Goal: Register for event/course

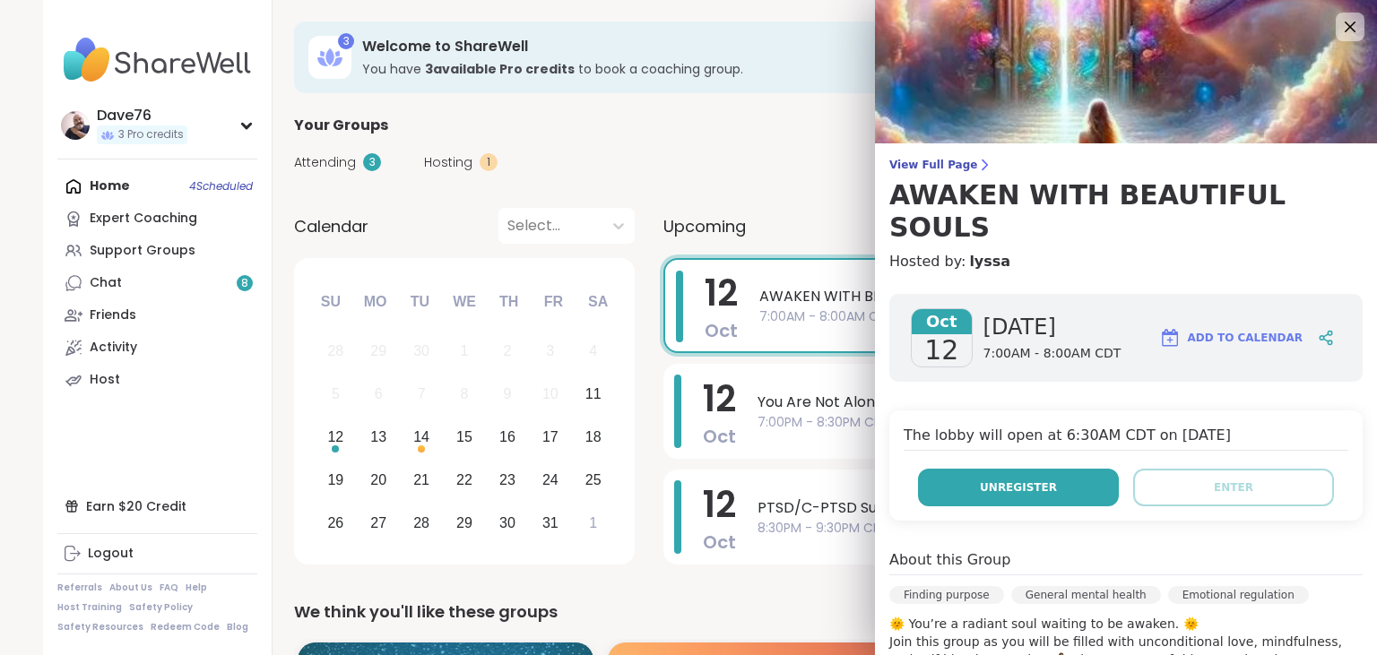
click at [1079, 469] on button "Unregister" at bounding box center [1018, 488] width 201 height 38
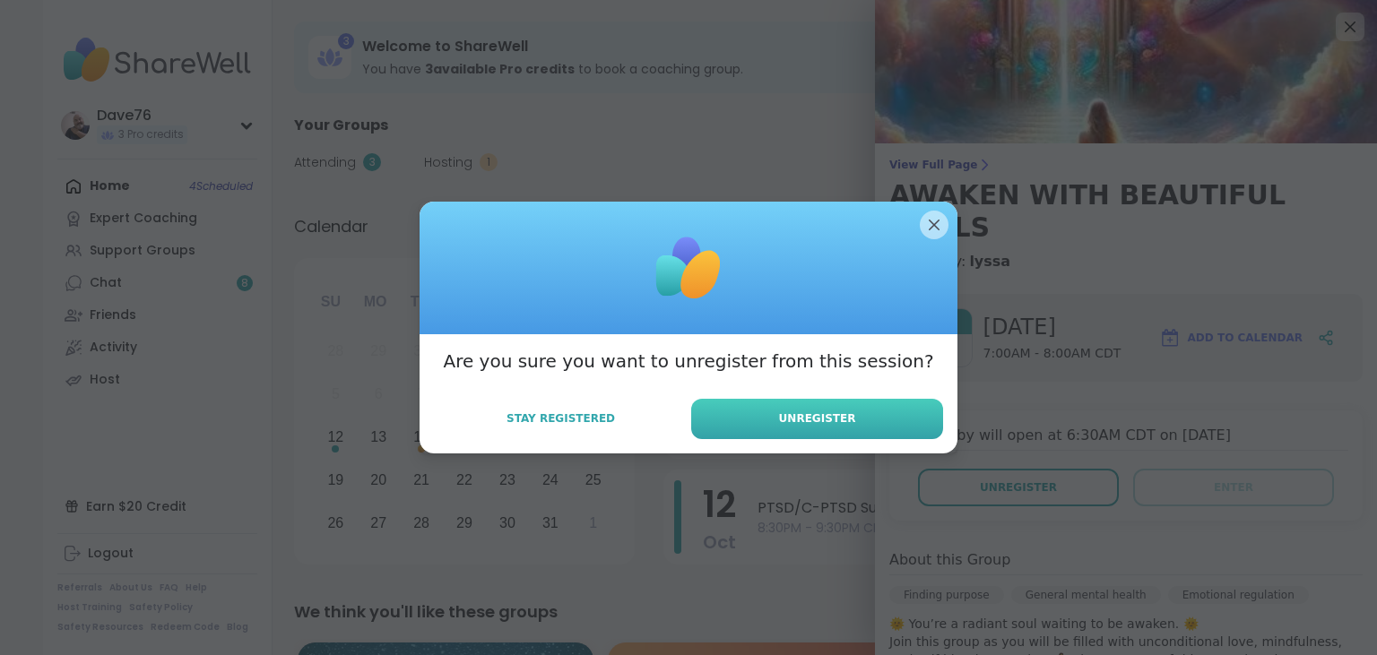
click at [843, 425] on span "Unregister" at bounding box center [817, 418] width 77 height 16
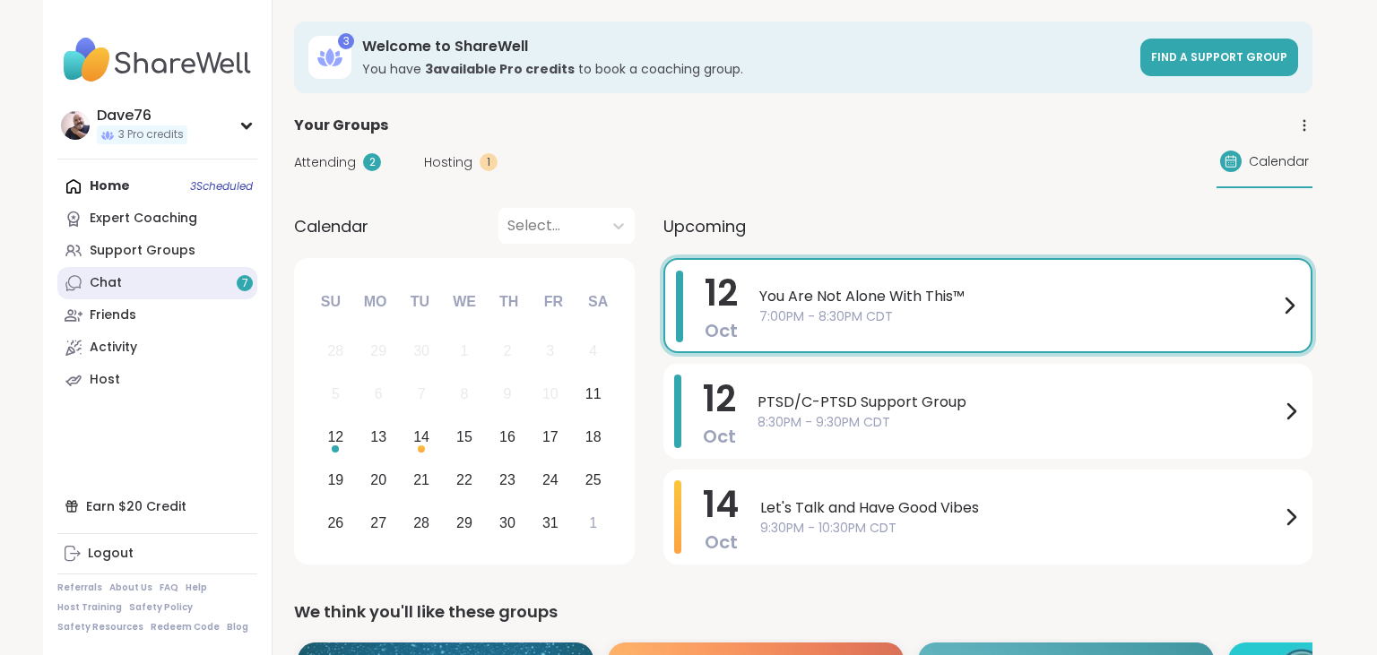
click at [127, 282] on link "Chat 7" at bounding box center [157, 283] width 200 height 32
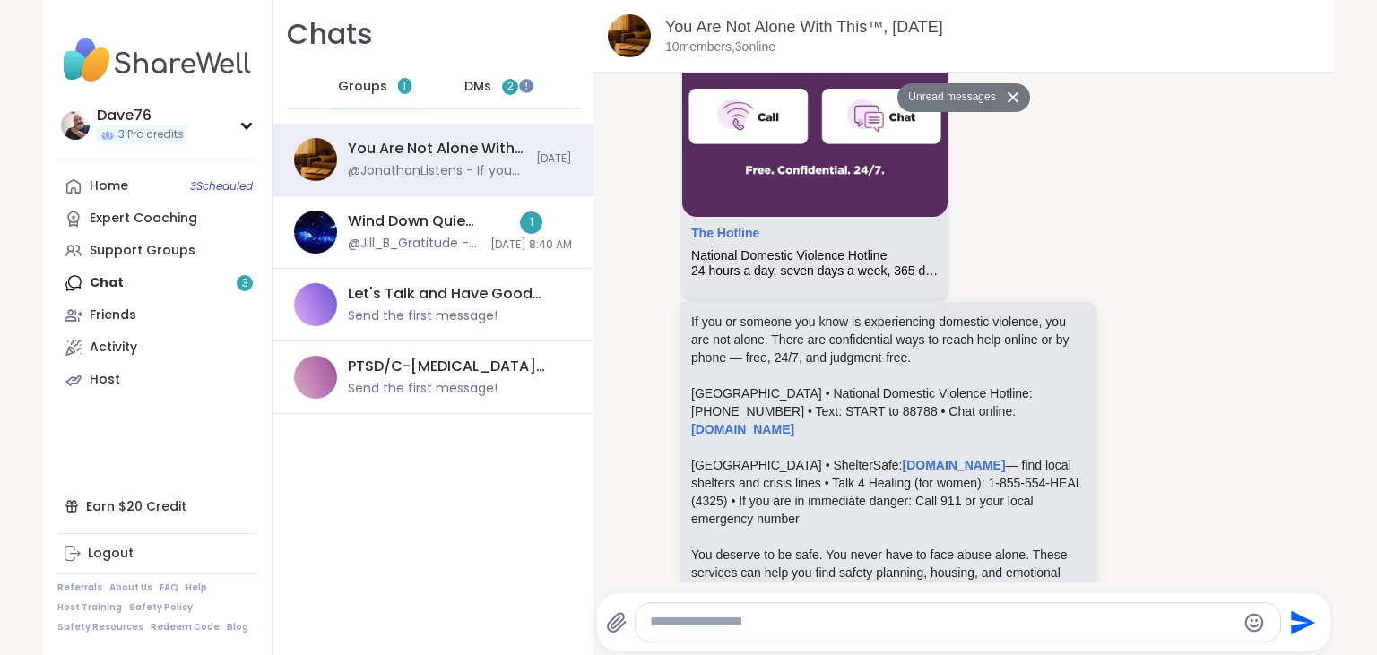
click at [464, 81] on div "DMs 2" at bounding box center [492, 86] width 88 height 43
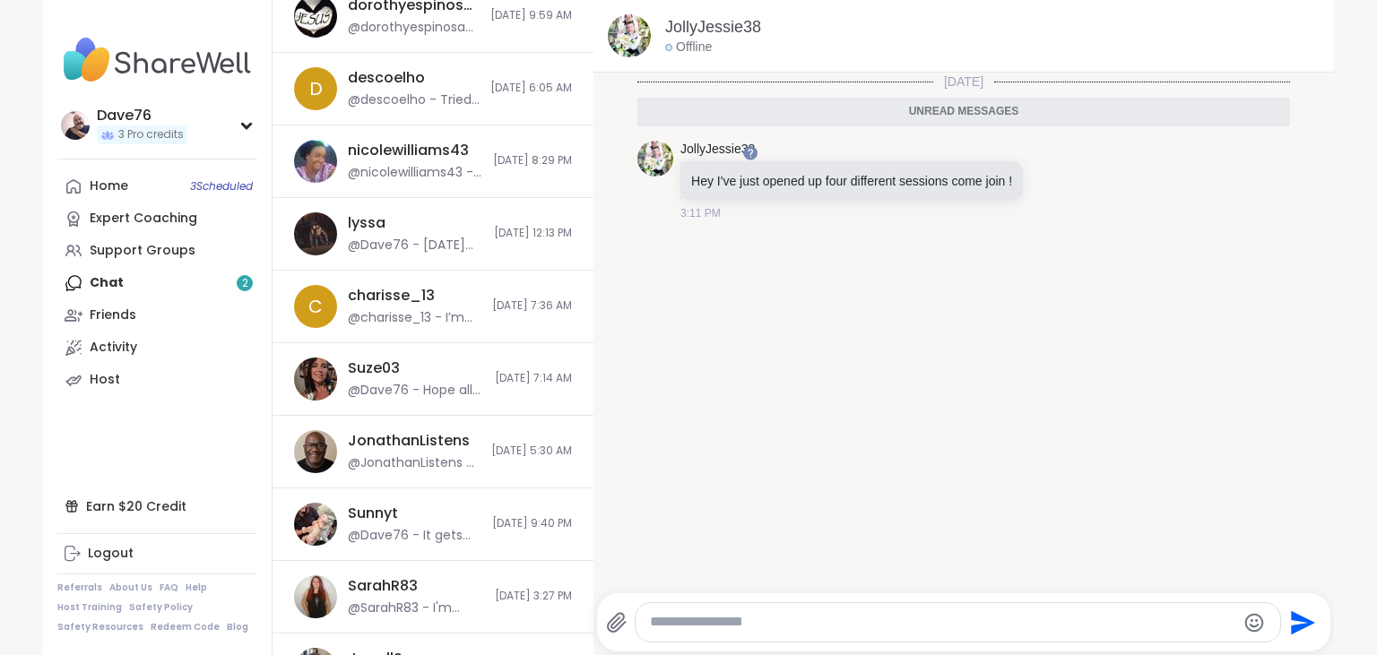
scroll to position [615, 0]
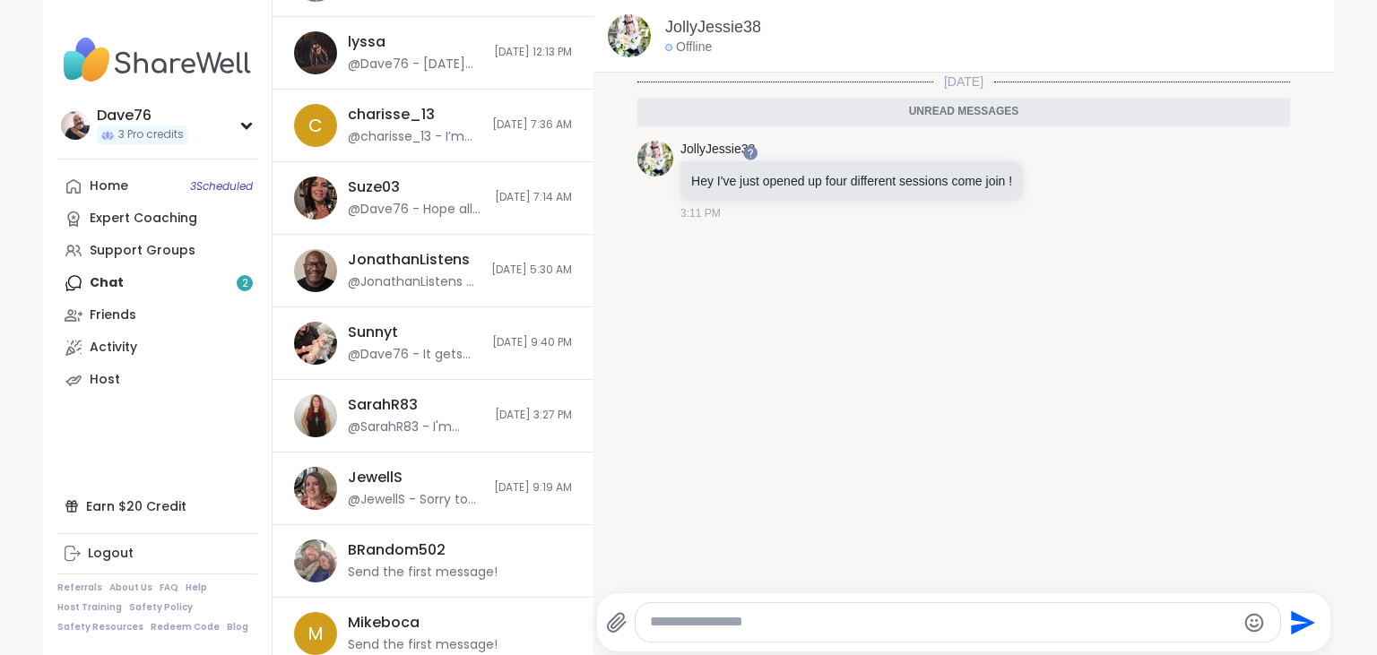
click at [125, 282] on div "Home 3 Scheduled Expert Coaching Support Groups Chat 2 Friends Activity Host" at bounding box center [157, 283] width 200 height 226
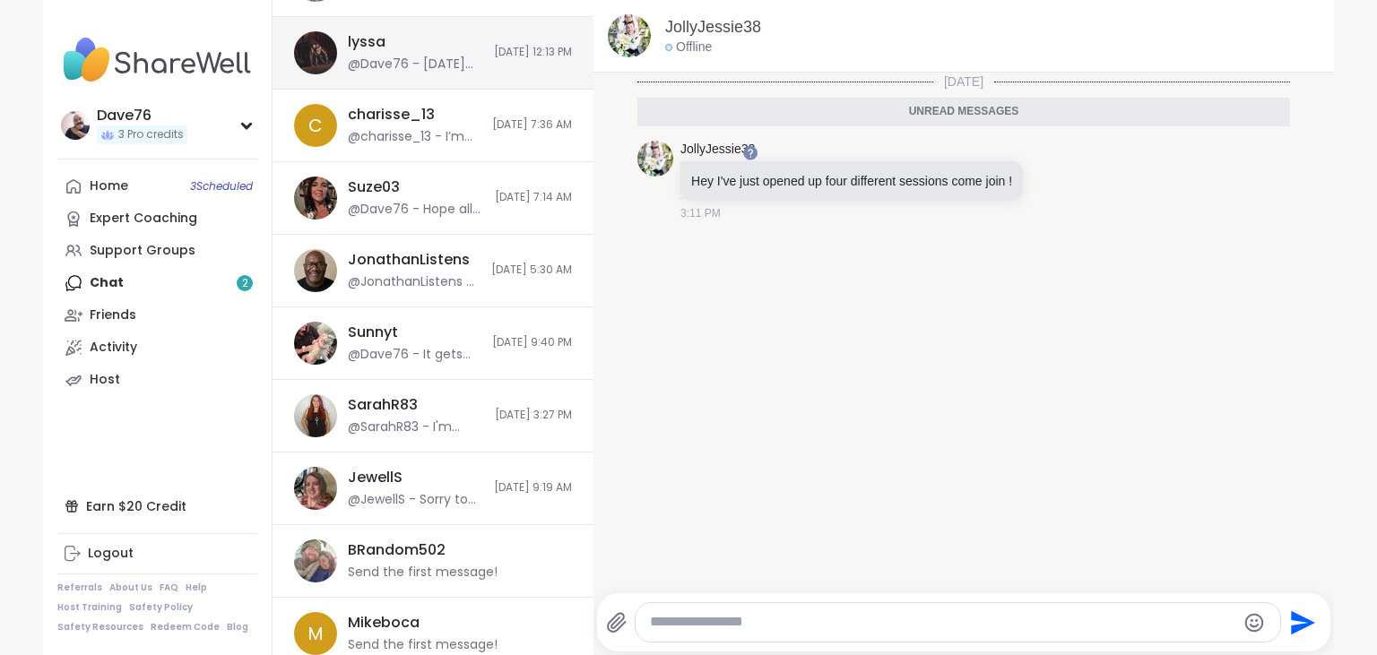
click at [443, 58] on div "@Dave76 - [DATE] was not so great for me. Migraine attack like everything. I am…" at bounding box center [415, 65] width 135 height 18
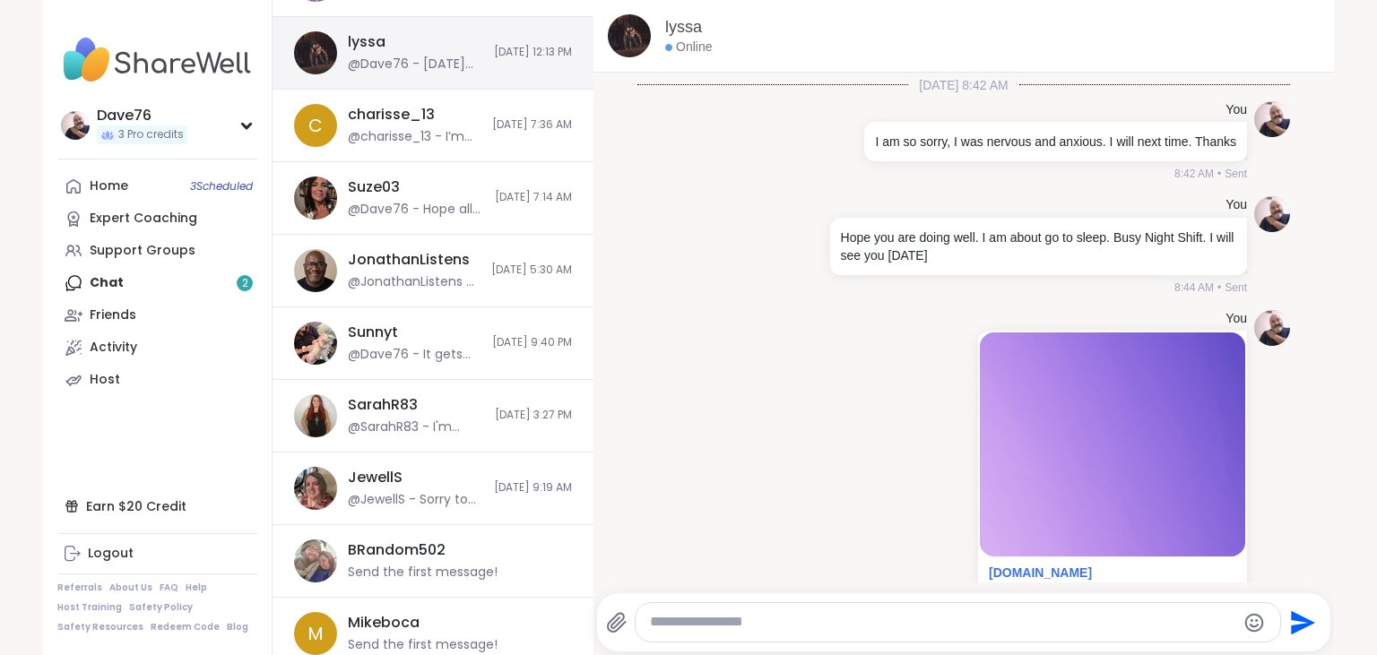
scroll to position [4029, 0]
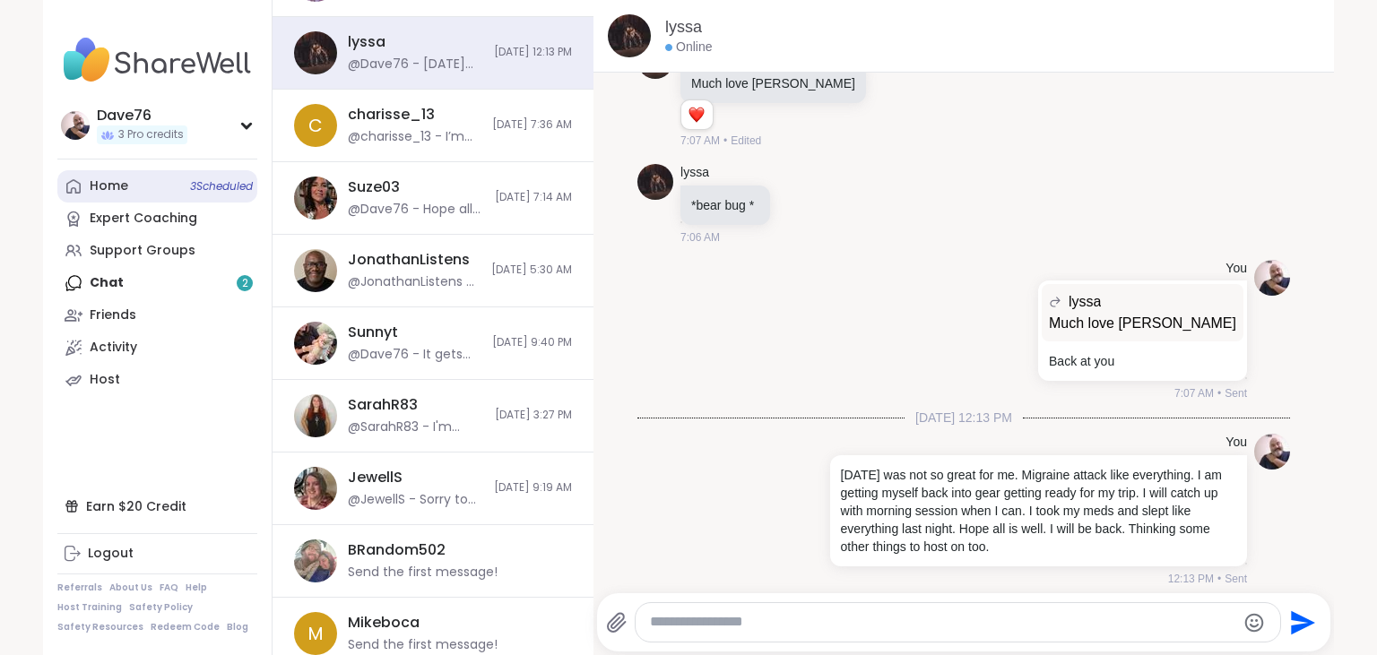
click at [116, 200] on link "Home 3 Scheduled" at bounding box center [157, 186] width 200 height 32
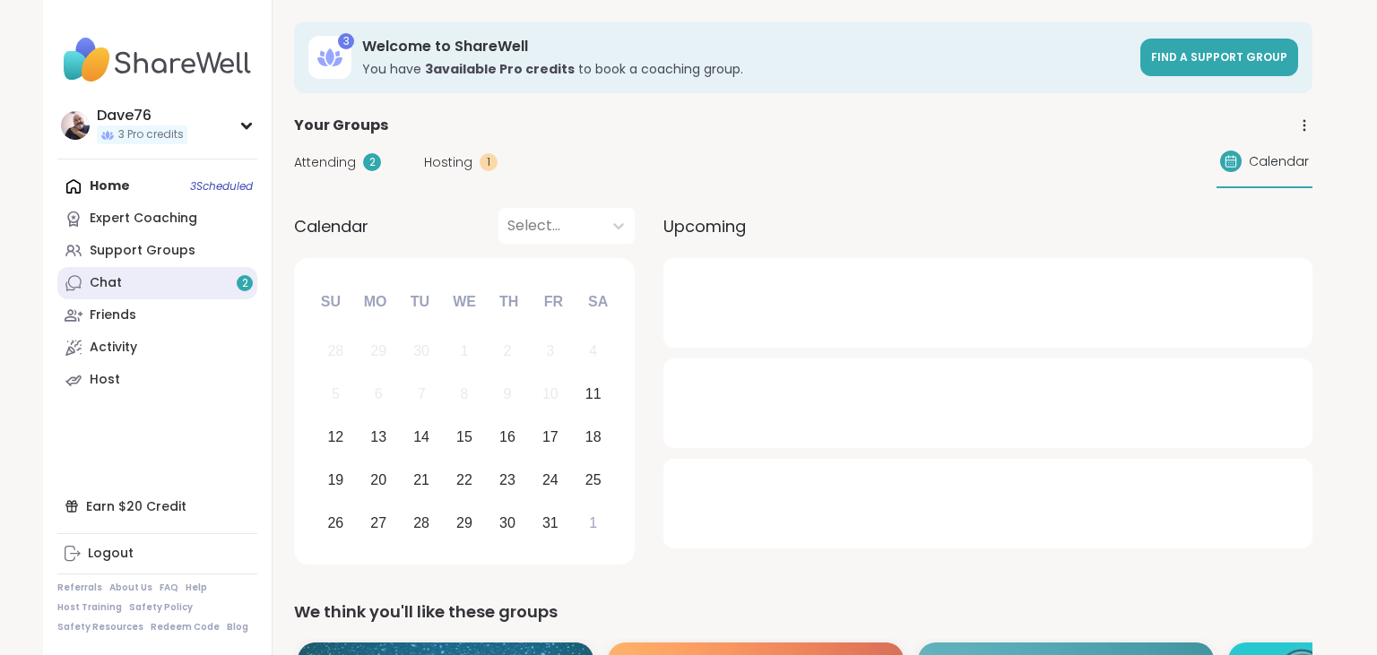
click at [108, 299] on link "Chat 2" at bounding box center [157, 283] width 200 height 32
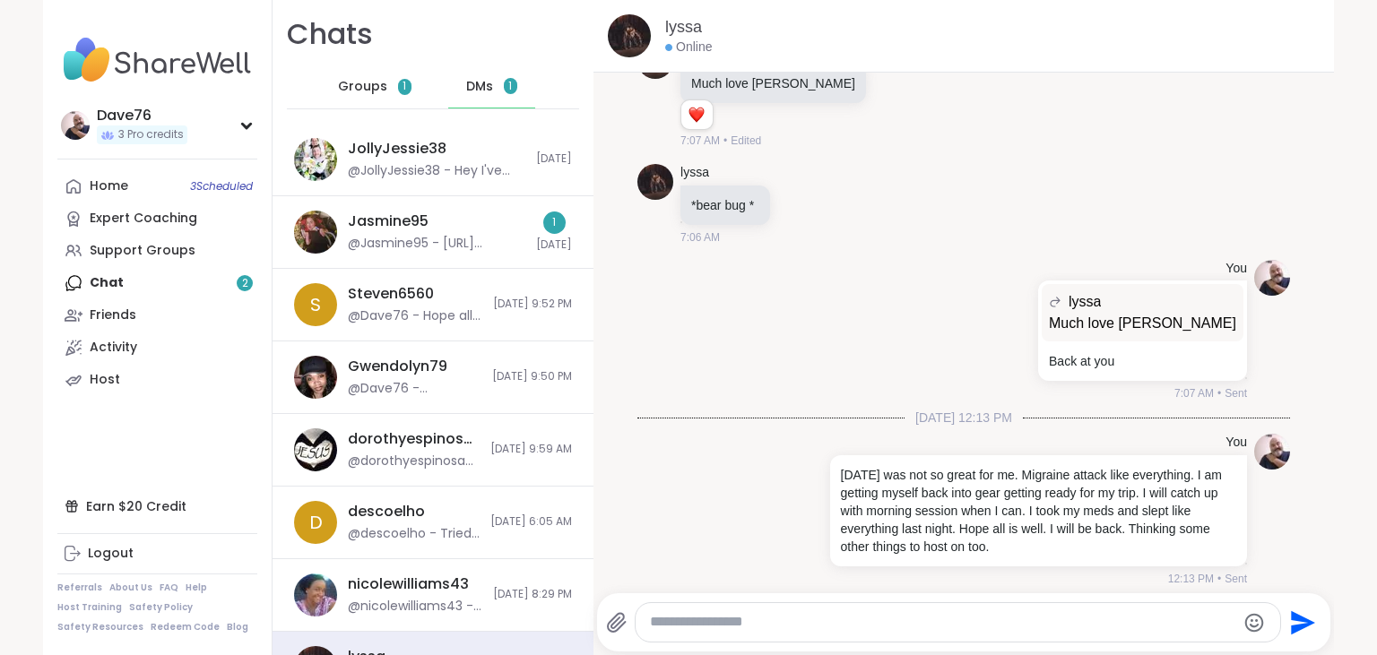
click at [385, 90] on span "Groups" at bounding box center [362, 87] width 49 height 18
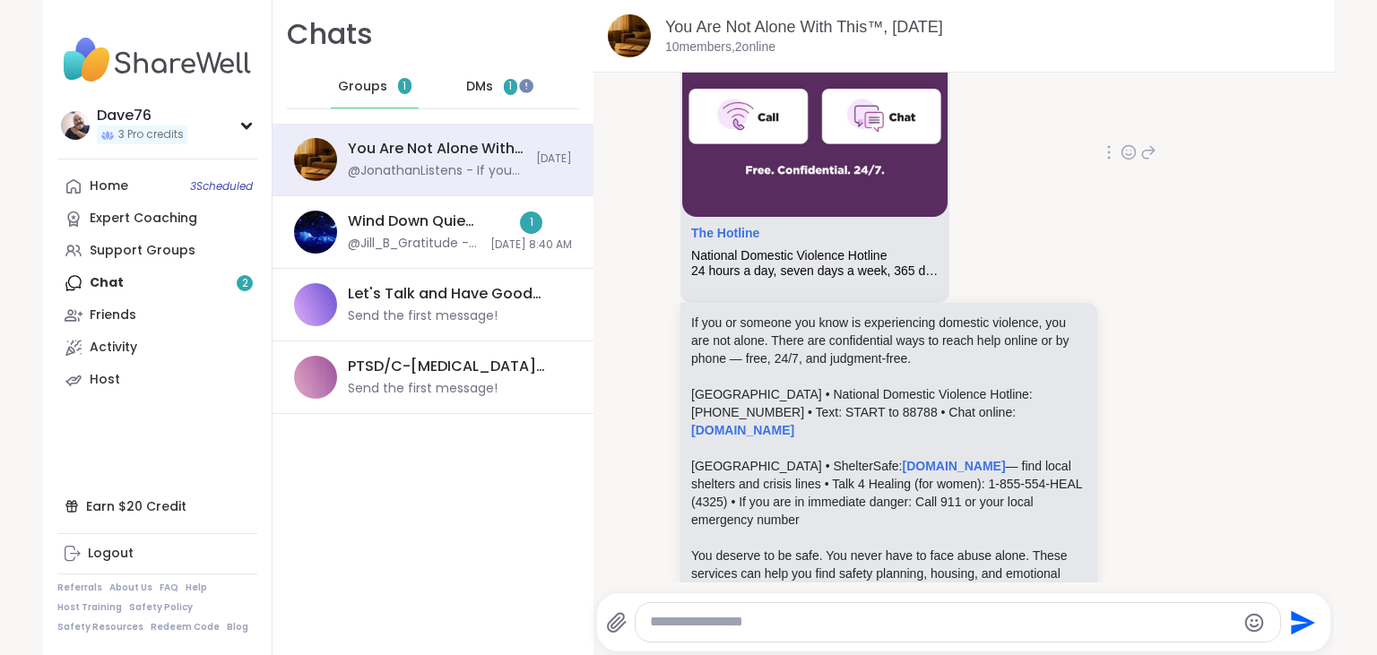
click at [1135, 146] on icon at bounding box center [1128, 152] width 13 height 13
click at [991, 116] on div "Select Reaction: Heart" at bounding box center [986, 124] width 16 height 16
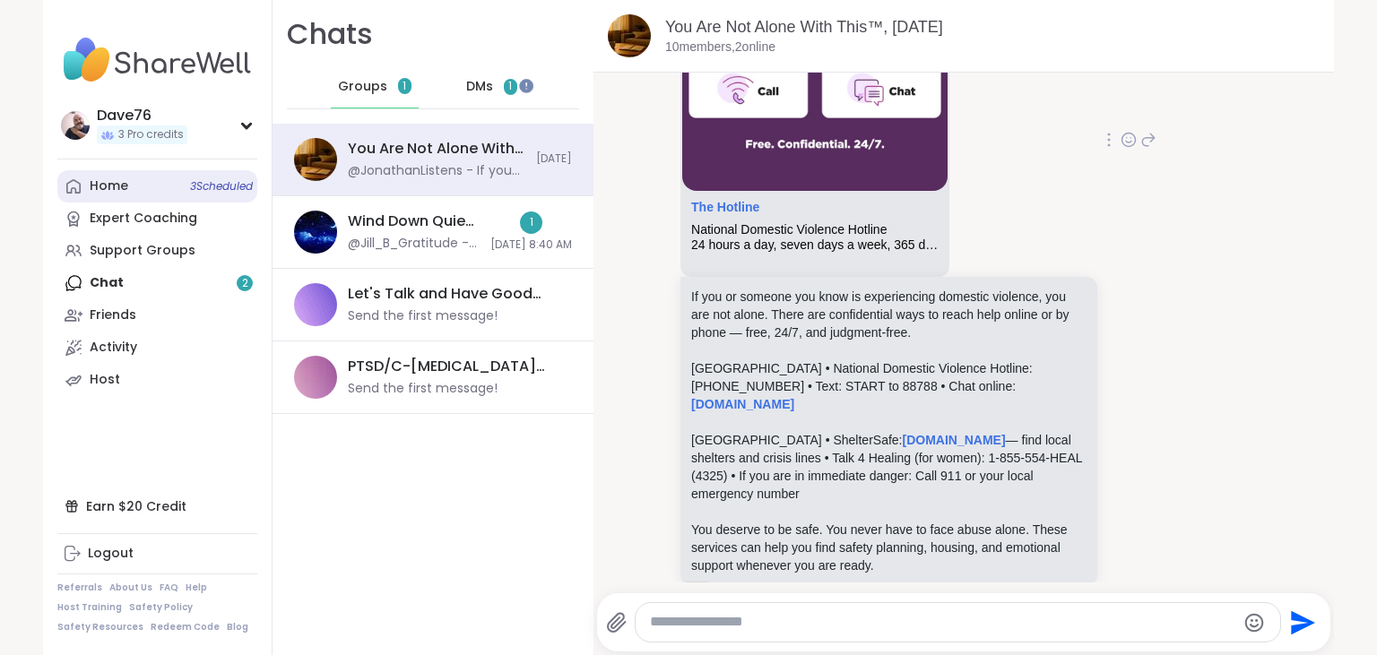
click at [122, 191] on div "Home 3 Scheduled" at bounding box center [109, 186] width 39 height 18
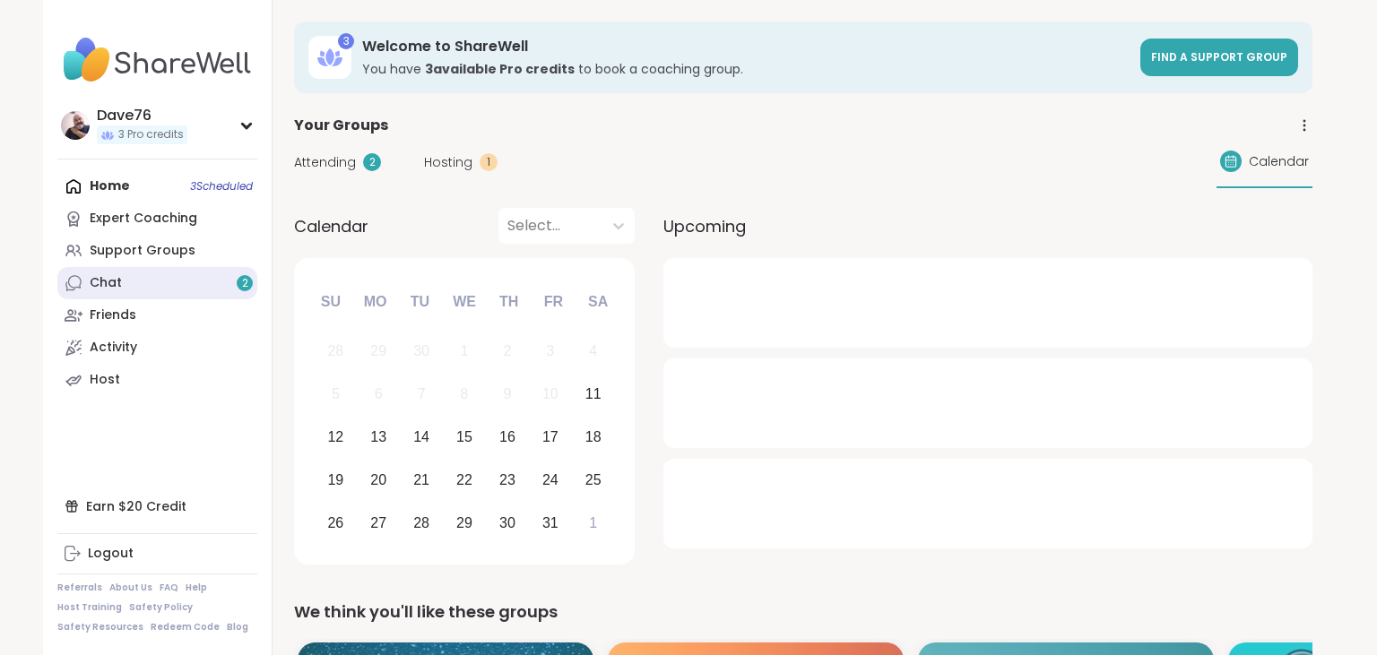
click at [109, 282] on div "Chat 2" at bounding box center [106, 283] width 32 height 18
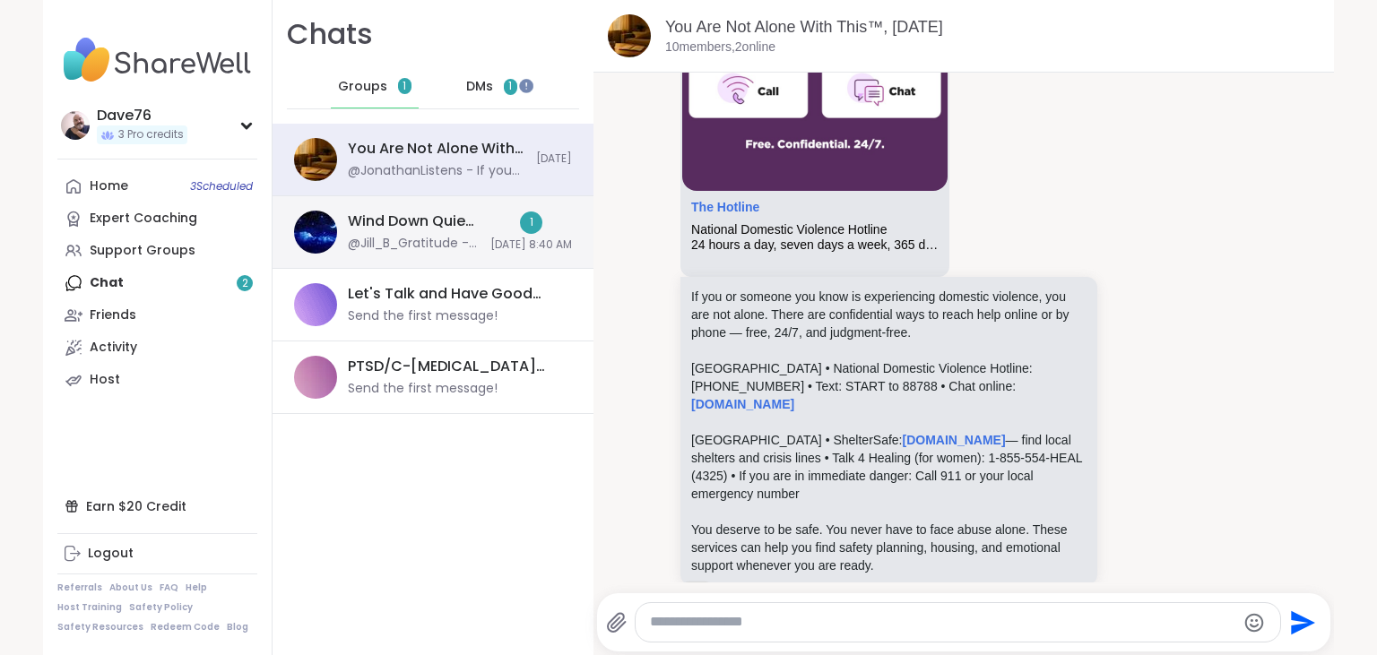
click at [425, 244] on div "@Jill_B_Gratitude - I always fall asleep during these. Thank you [PERSON_NAME] …" at bounding box center [414, 244] width 132 height 18
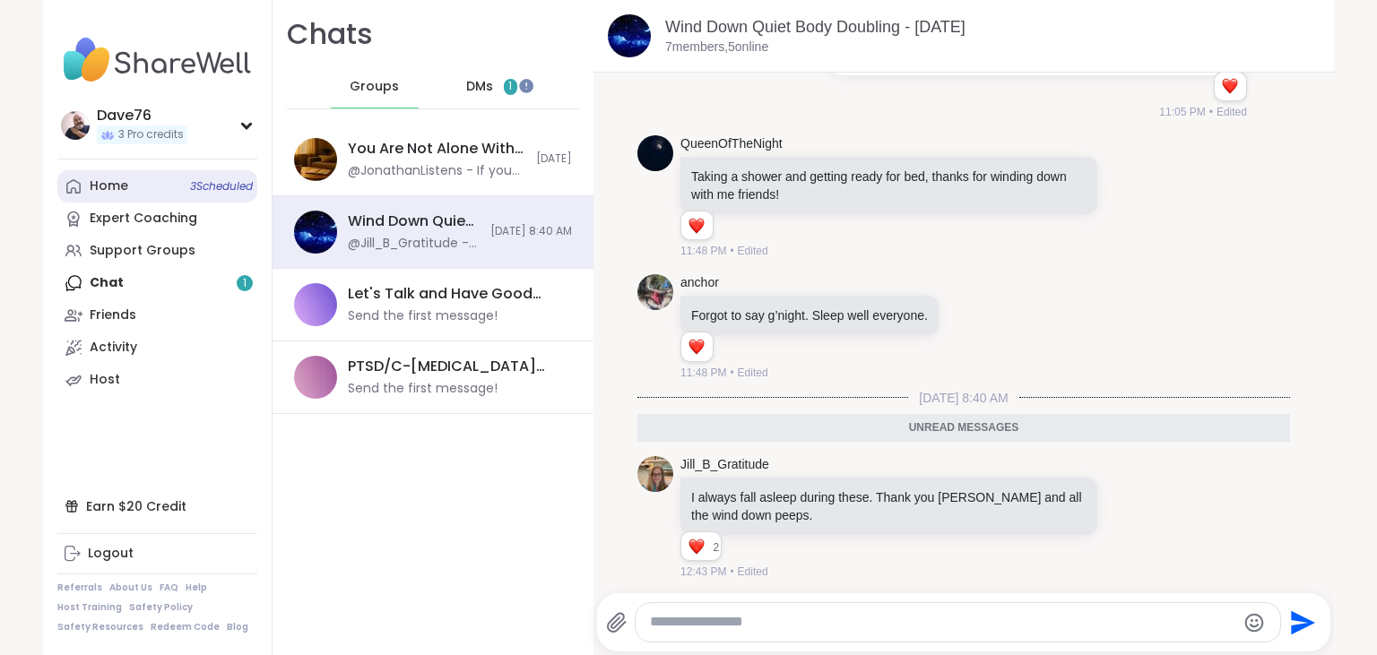
click at [160, 195] on link "Home 3 Scheduled" at bounding box center [157, 186] width 200 height 32
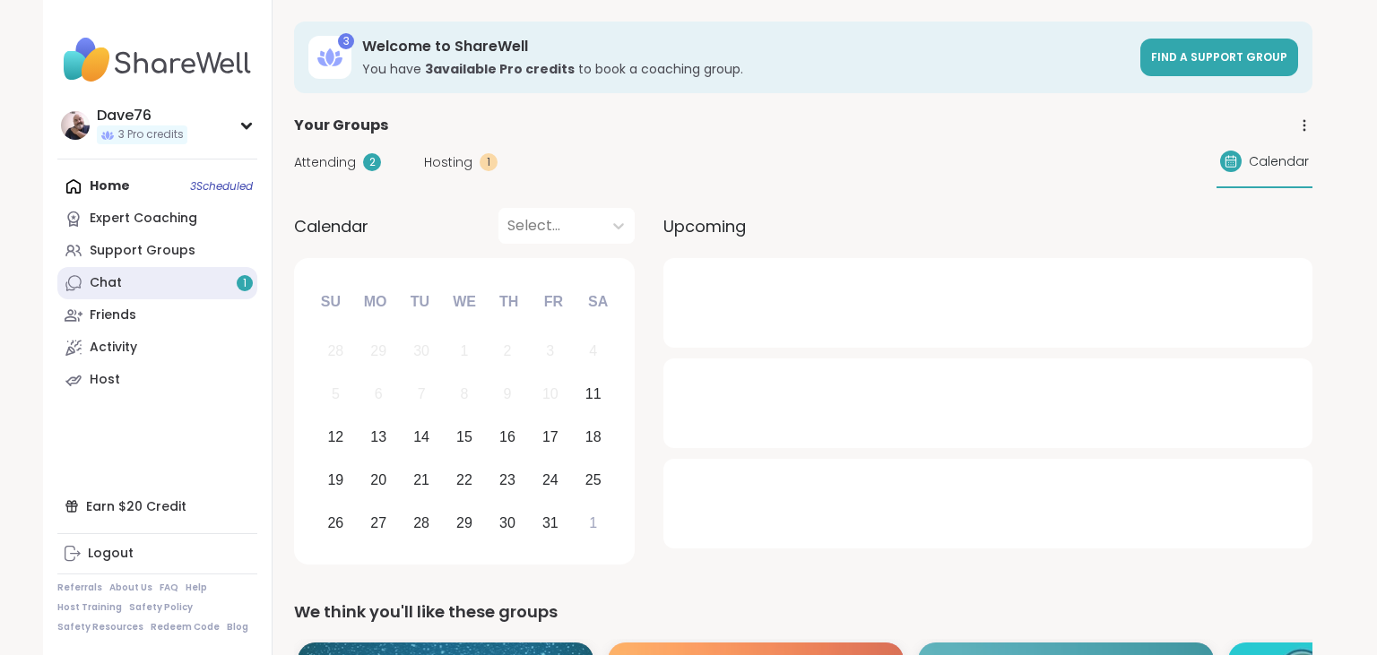
click at [119, 275] on div "Chat 1" at bounding box center [106, 283] width 32 height 18
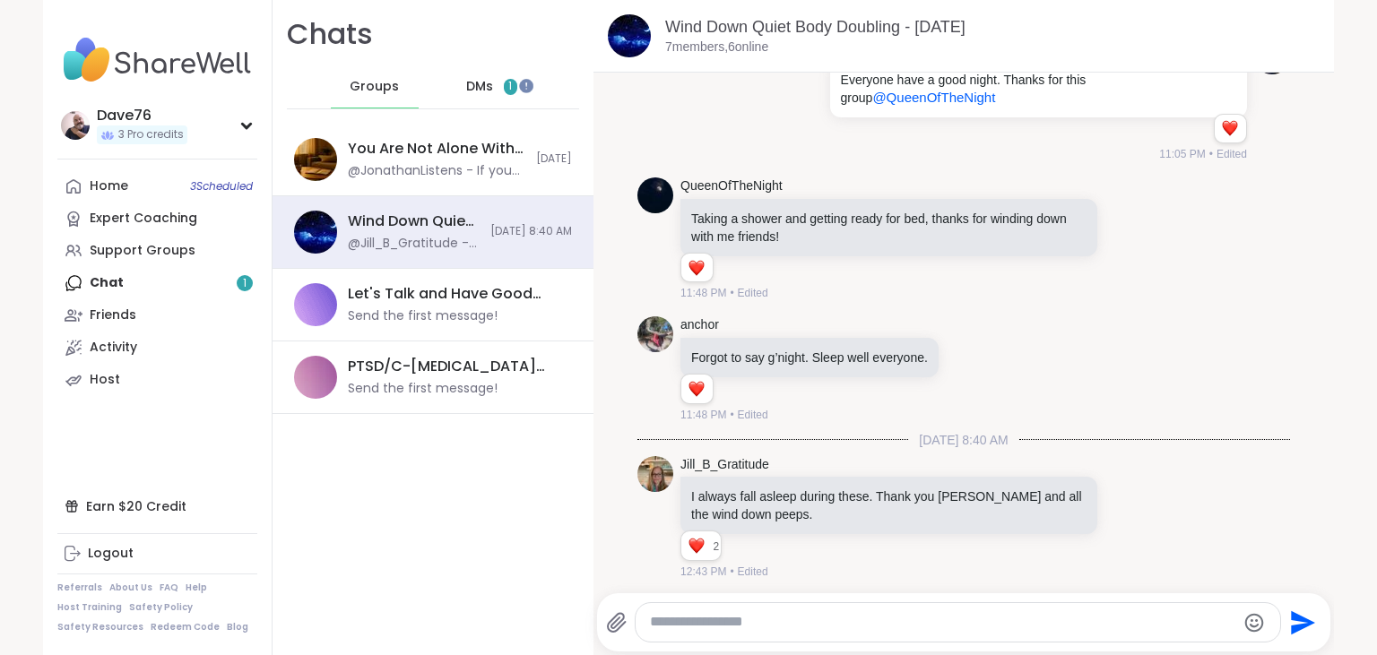
click at [486, 92] on span "DMs" at bounding box center [479, 87] width 27 height 18
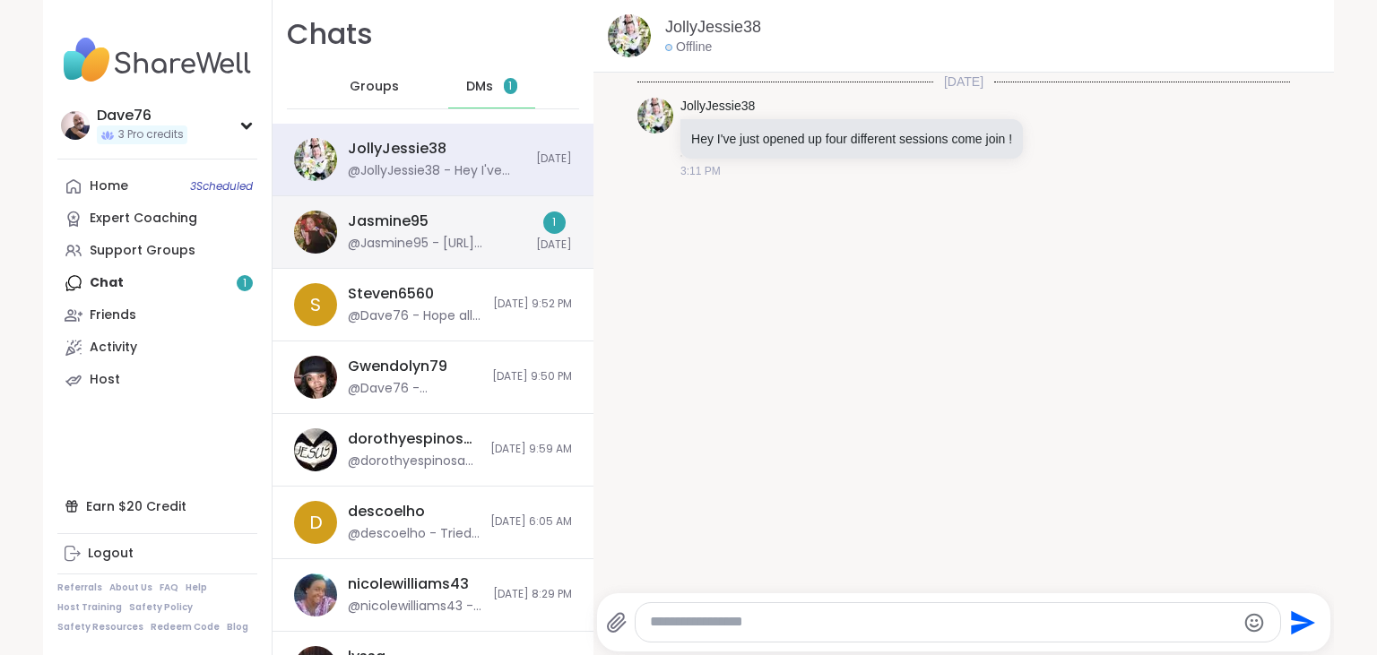
click at [443, 217] on div "Jasmine95 @Jasmine95 - [URL][DOMAIN_NAME]" at bounding box center [436, 232] width 177 height 41
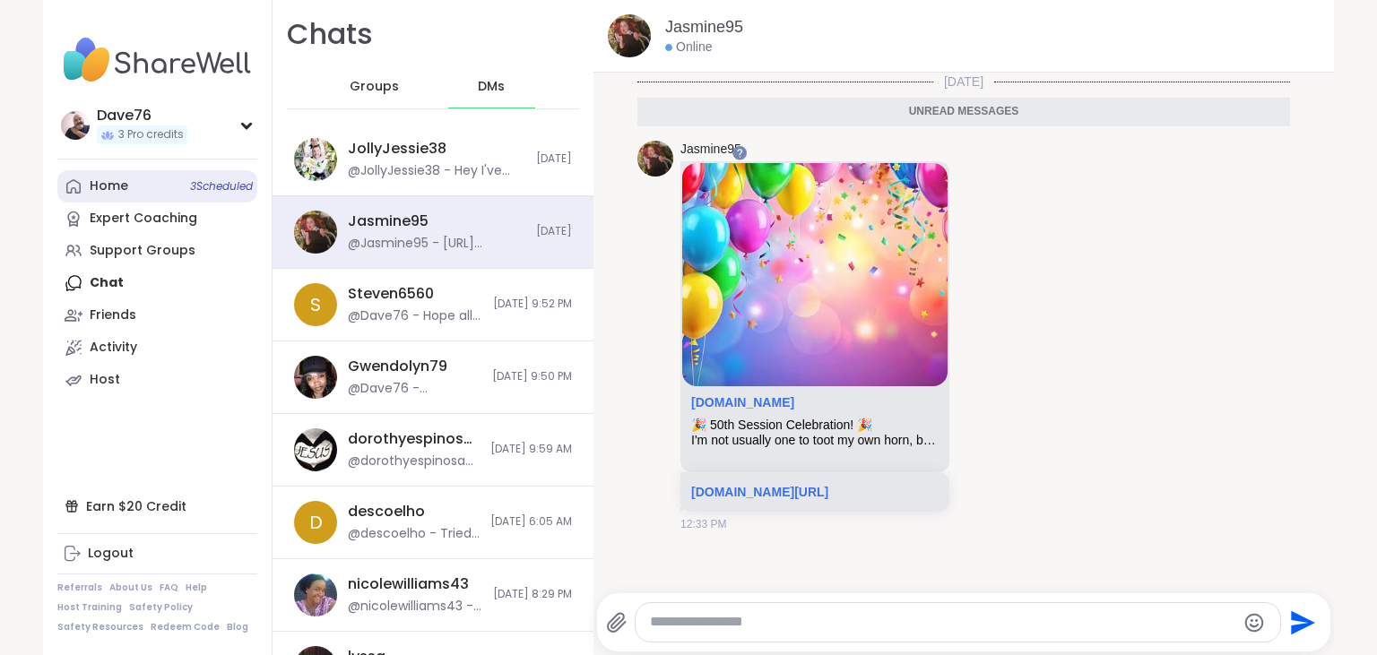
click at [136, 183] on link "Home 3 Scheduled" at bounding box center [157, 186] width 200 height 32
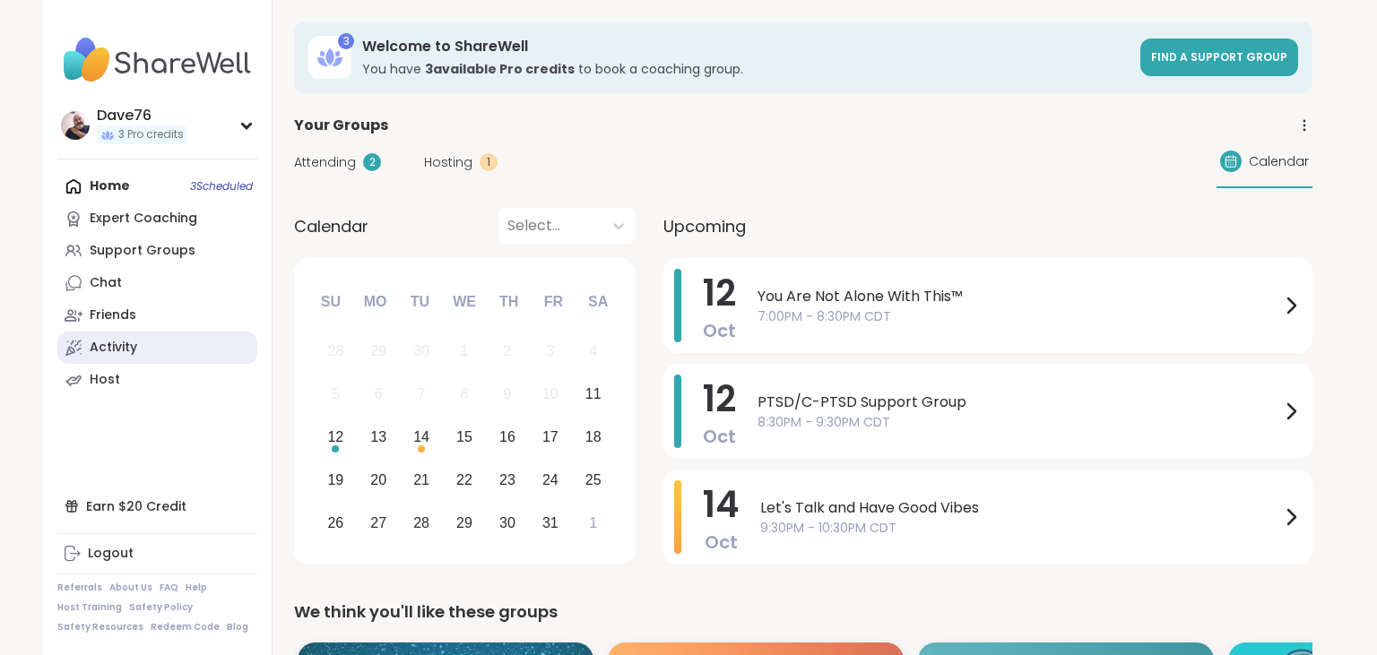
click at [134, 343] on div "Activity" at bounding box center [113, 348] width 47 height 18
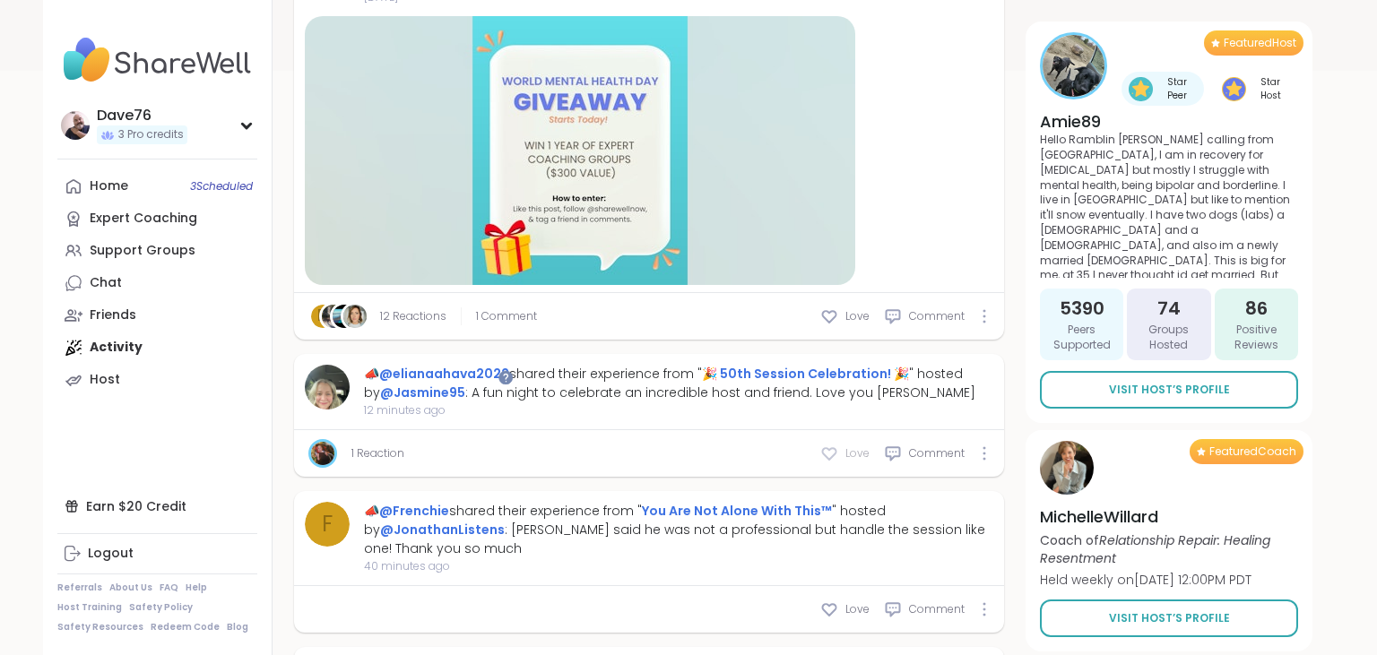
click at [829, 446] on icon at bounding box center [829, 454] width 18 height 18
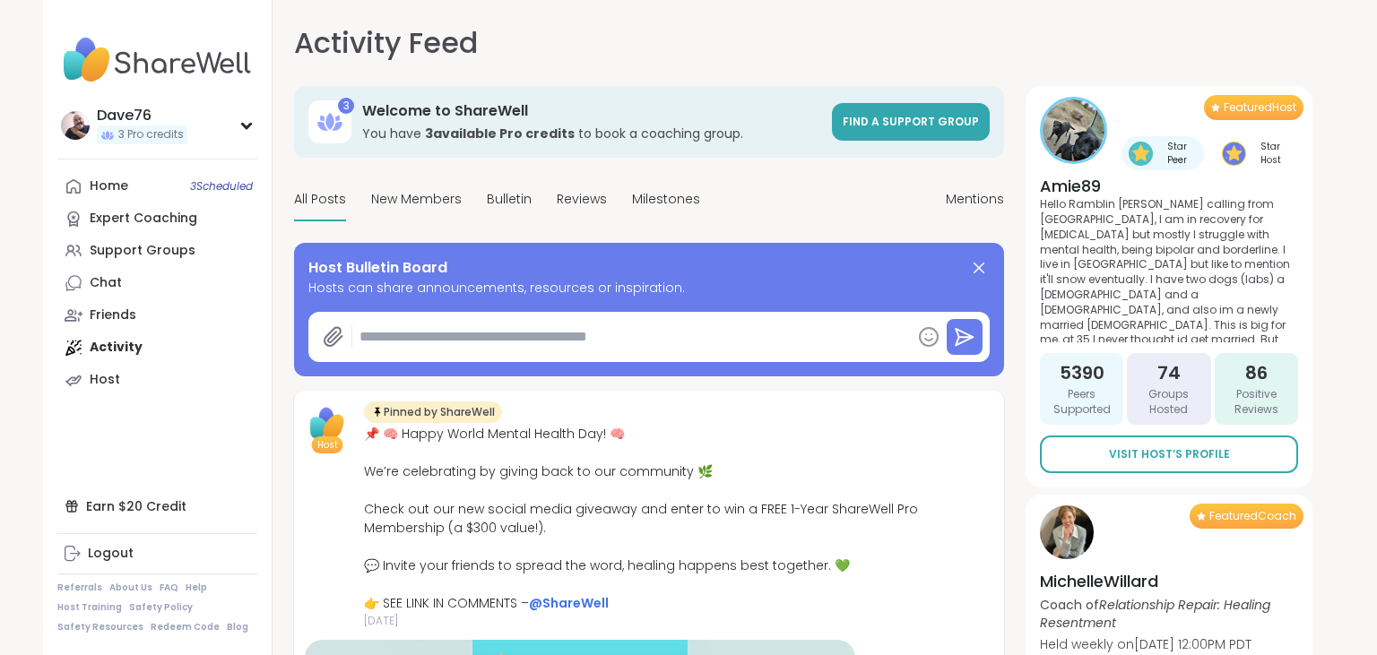
click at [123, 342] on div "Home 3 Scheduled Expert Coaching Support Groups Chat Friends Activity Host" at bounding box center [157, 283] width 200 height 226
click at [978, 203] on span "Mentions" at bounding box center [974, 199] width 58 height 19
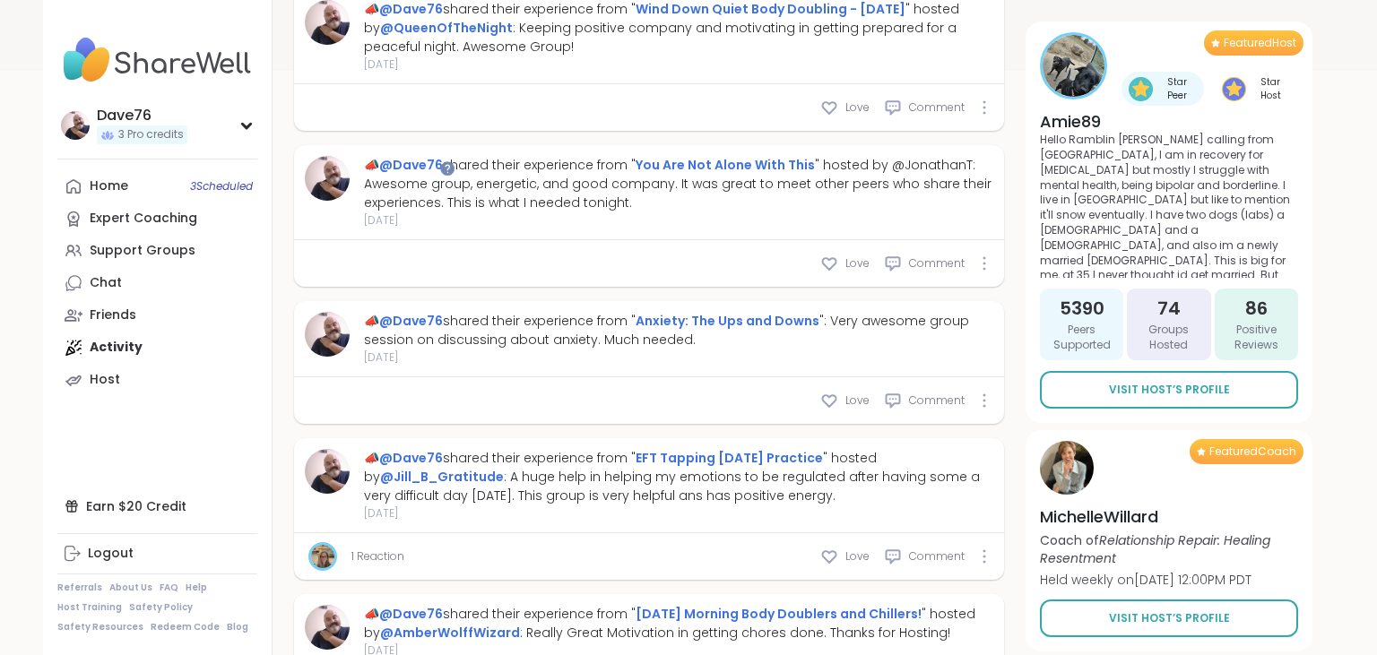
scroll to position [1248, 0]
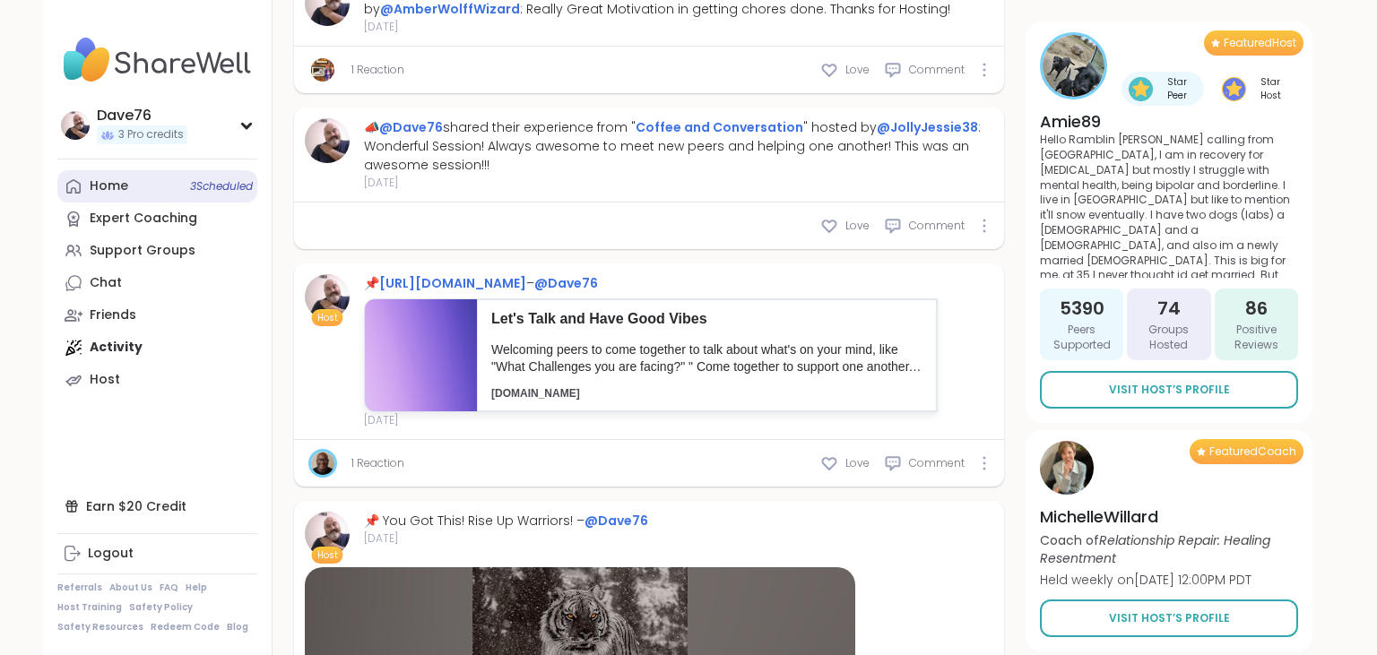
click at [97, 177] on link "Home 3 Scheduled" at bounding box center [157, 186] width 200 height 32
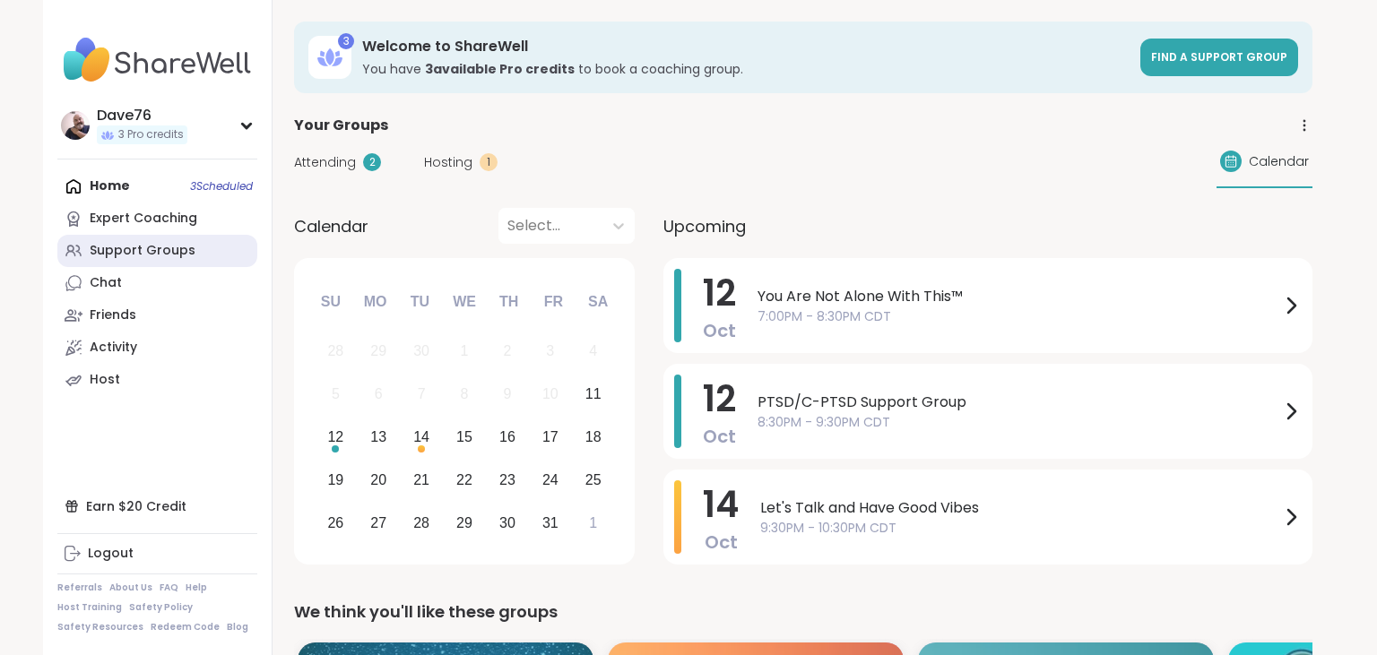
click at [136, 256] on div "Support Groups" at bounding box center [143, 251] width 106 height 18
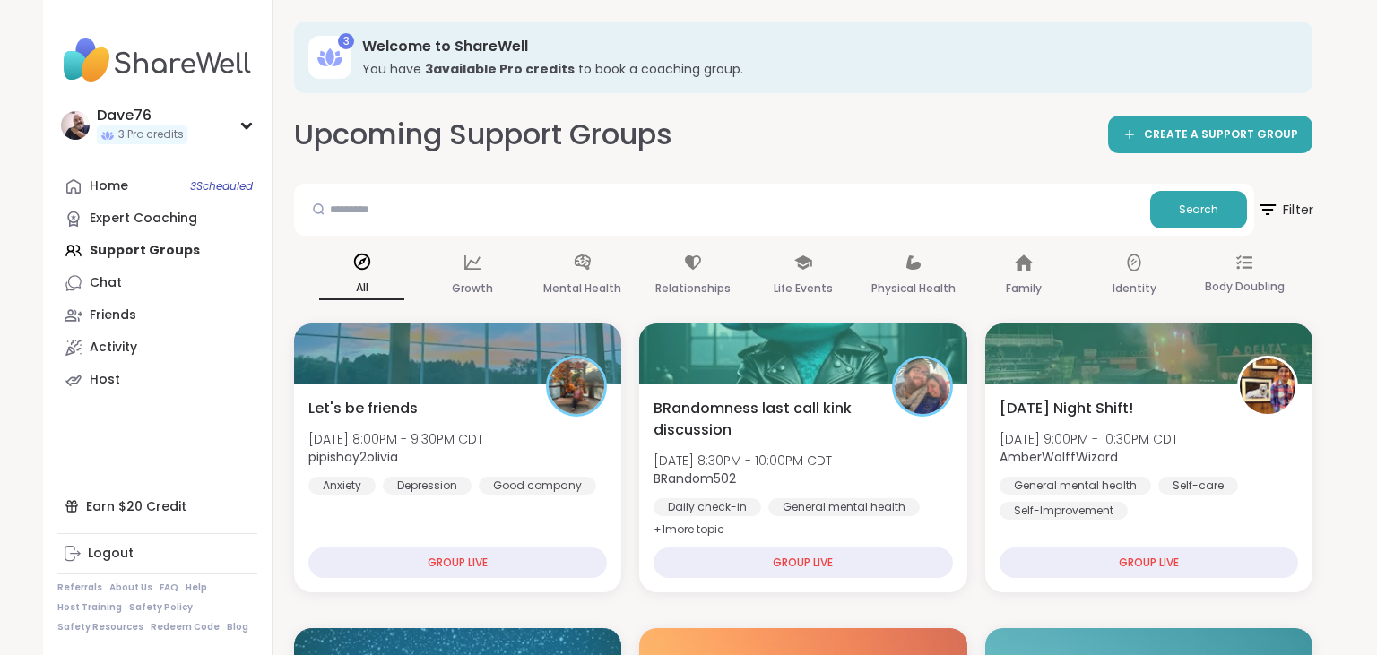
click at [1287, 216] on span "Filter" at bounding box center [1284, 209] width 57 height 45
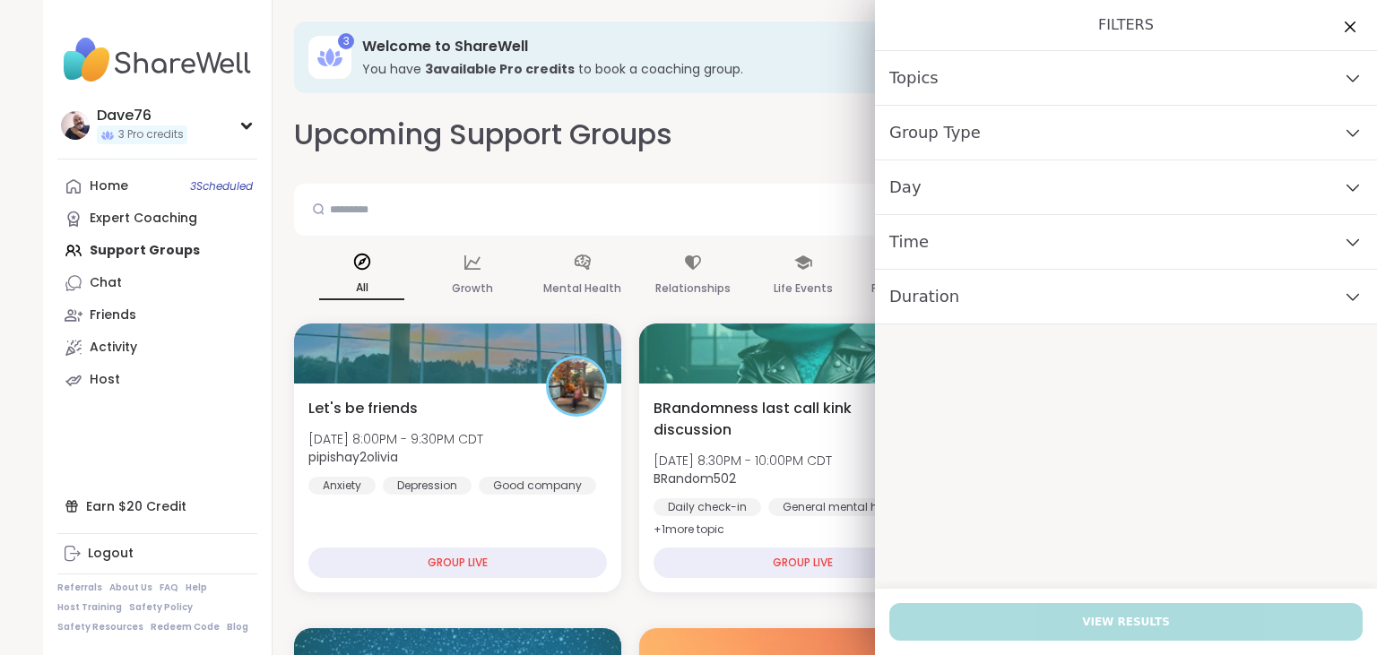
click at [1127, 81] on div "Topics" at bounding box center [1126, 78] width 502 height 55
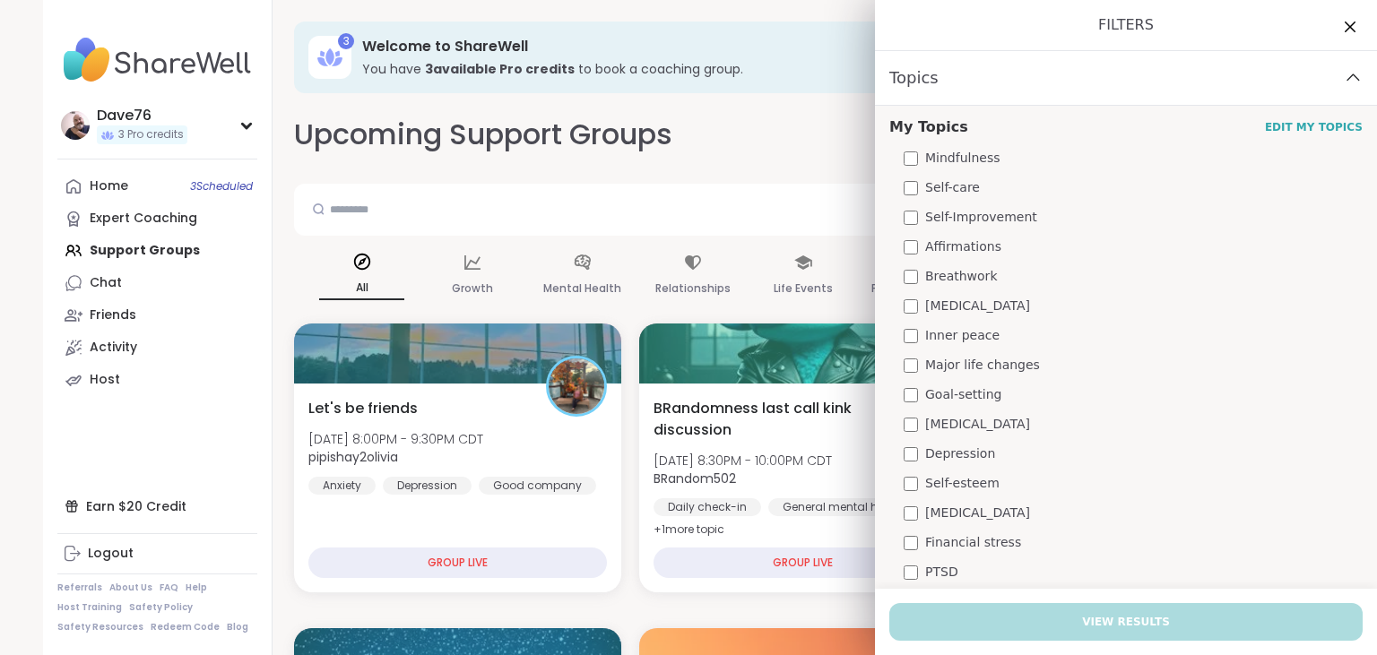
click at [1127, 81] on div "Topics" at bounding box center [1126, 78] width 502 height 55
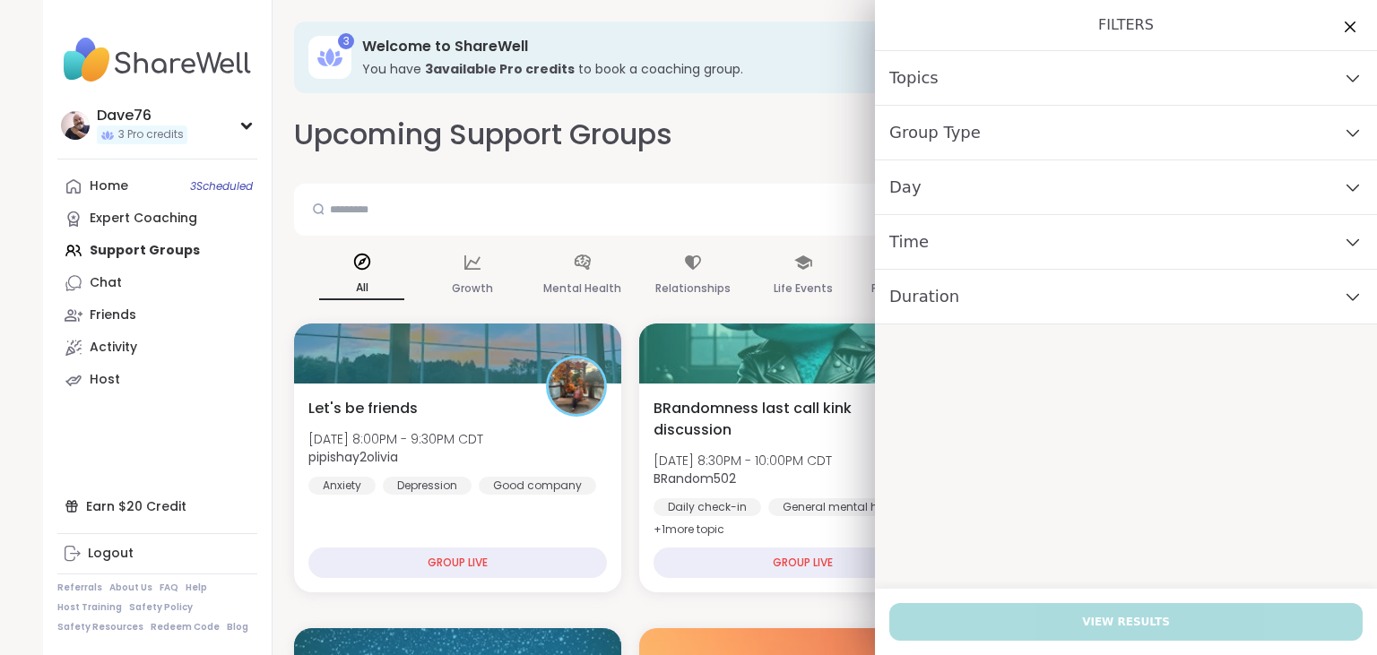
click at [1163, 198] on div "Day" at bounding box center [1126, 187] width 502 height 55
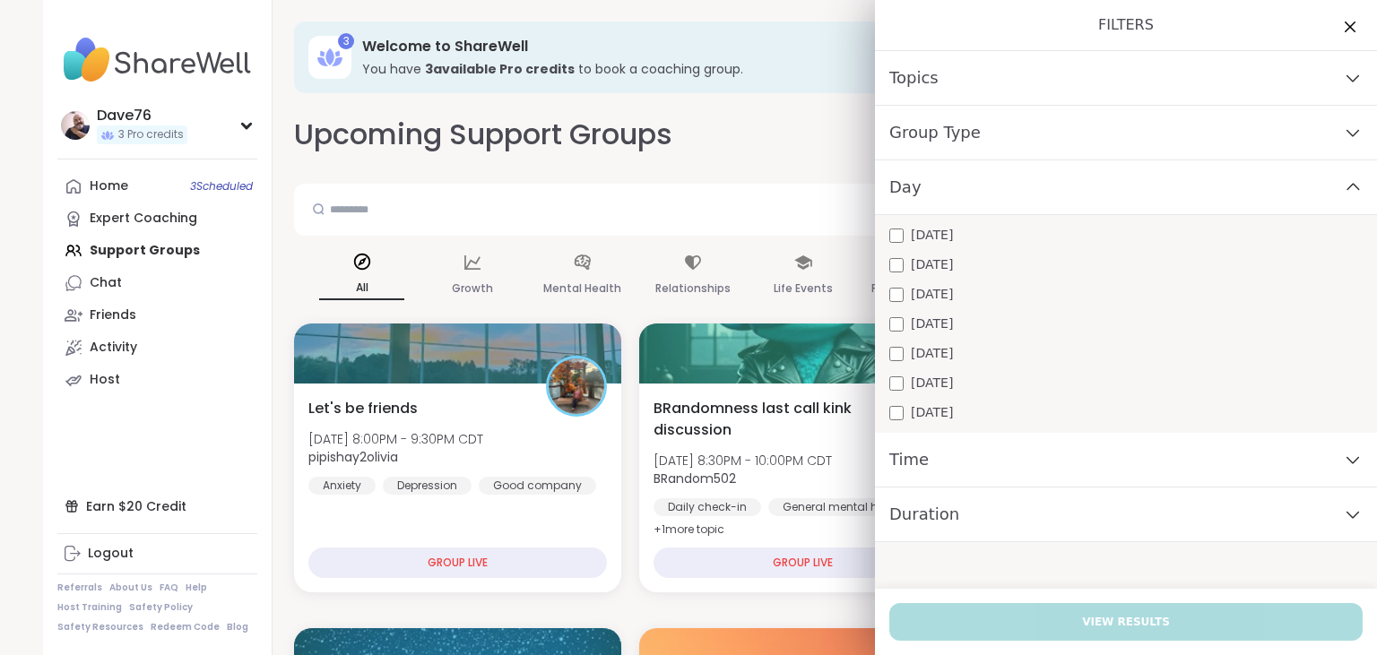
click at [921, 239] on span "[DATE]" at bounding box center [932, 235] width 42 height 19
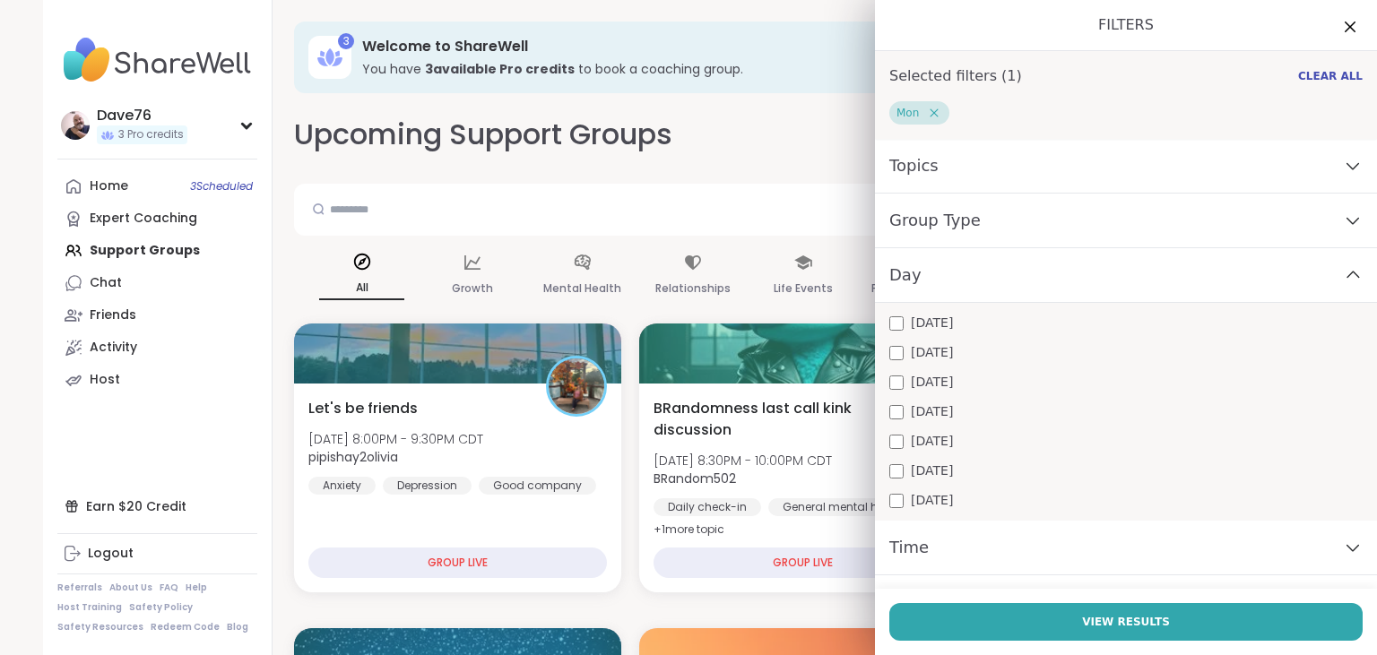
click at [1014, 544] on div "Time" at bounding box center [1126, 548] width 502 height 55
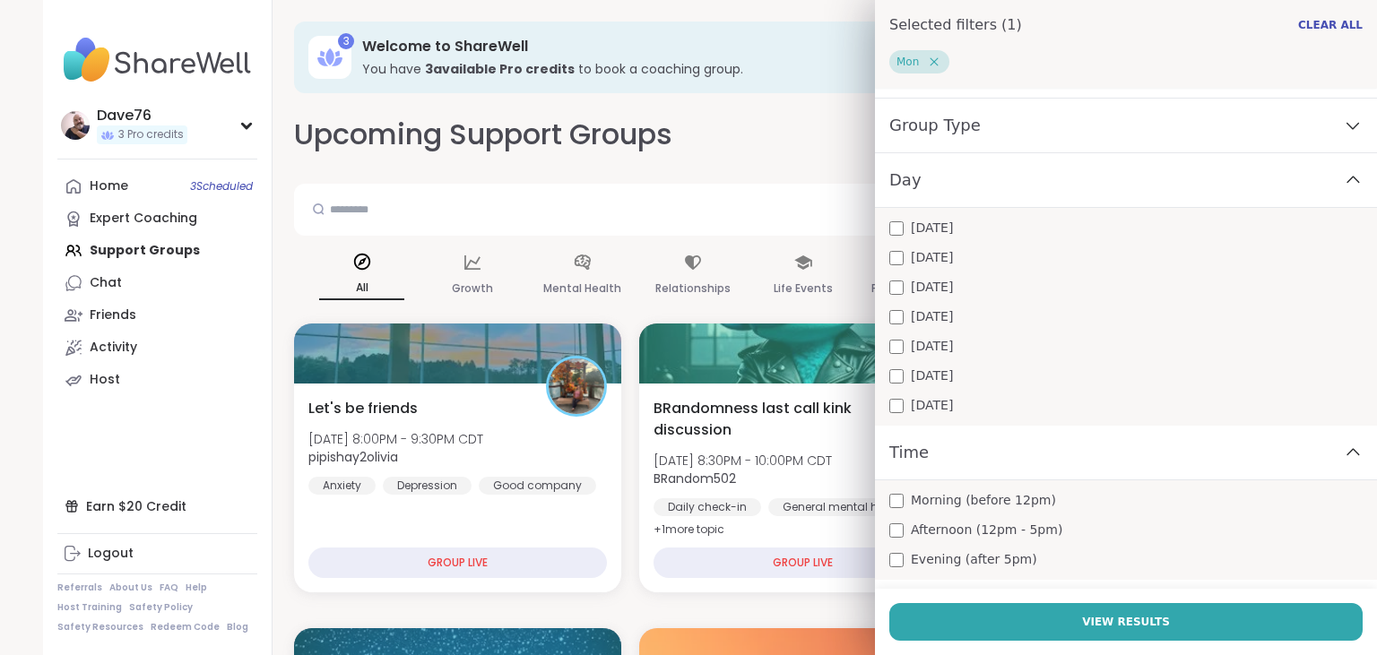
scroll to position [140, 0]
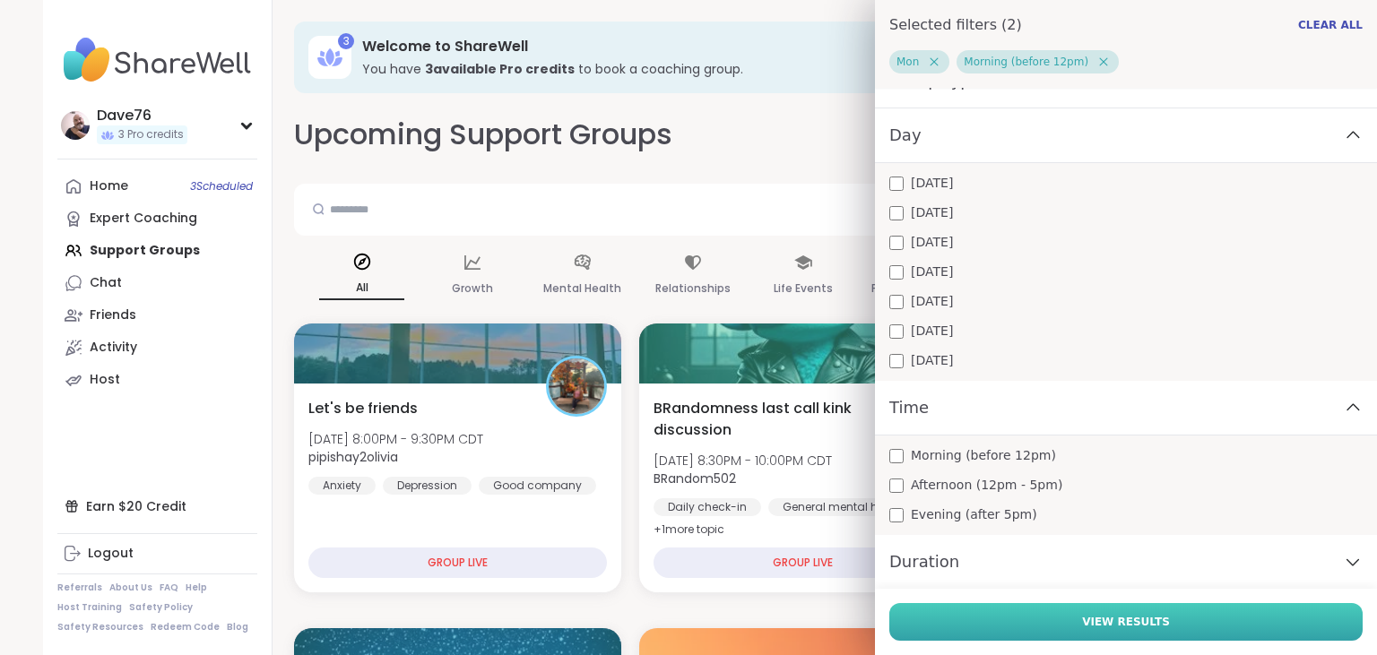
click at [1154, 615] on span "View Results" at bounding box center [1126, 622] width 88 height 16
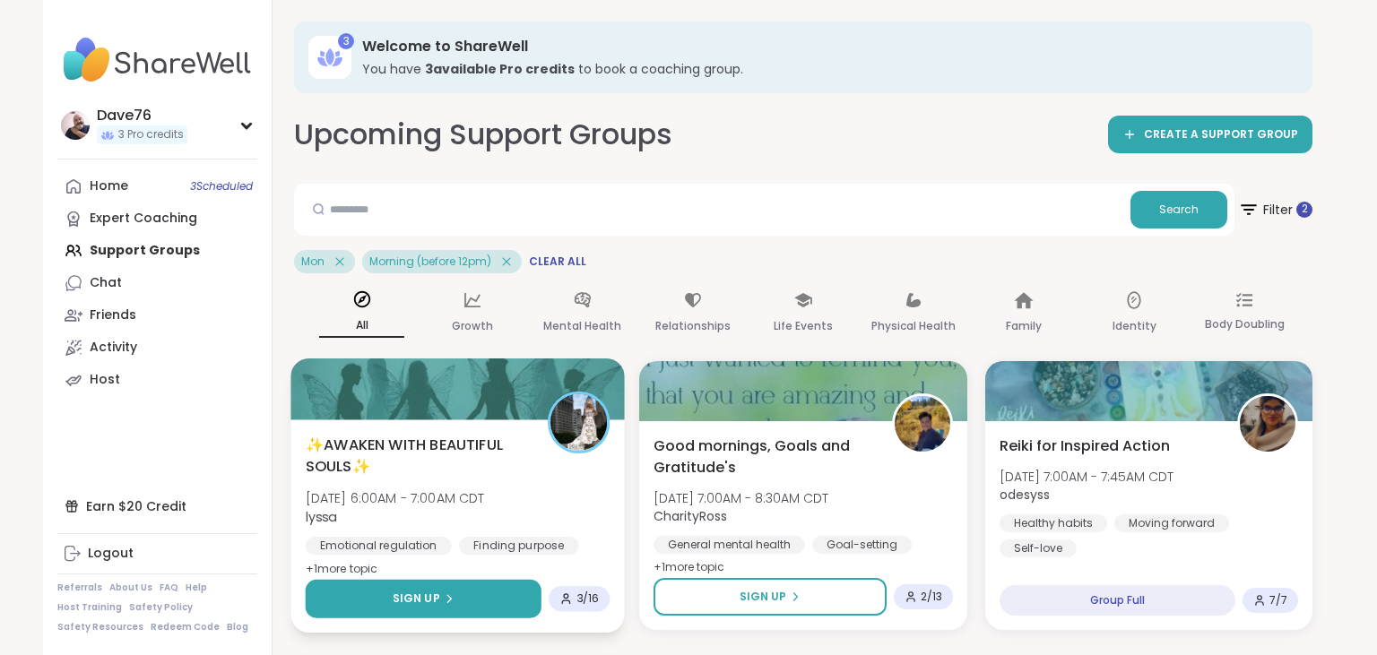
click at [457, 599] on button "Sign Up" at bounding box center [424, 599] width 236 height 39
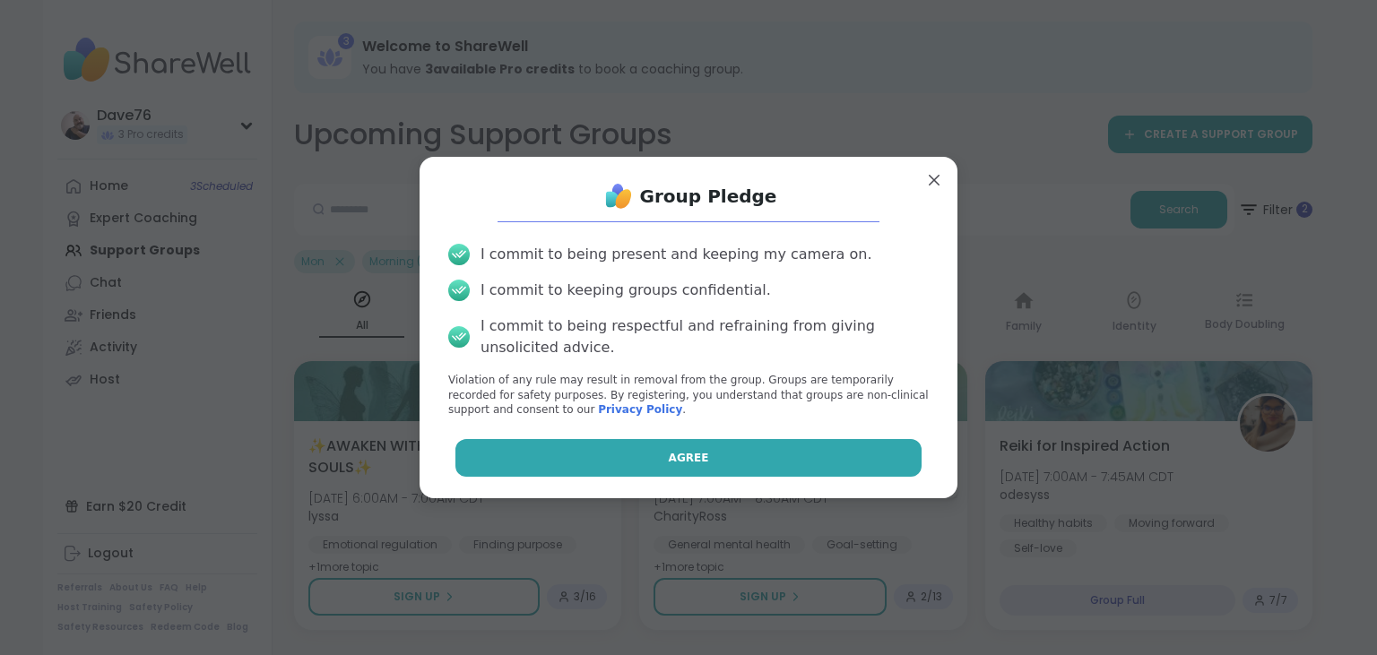
click at [699, 457] on span "Agree" at bounding box center [689, 458] width 40 height 16
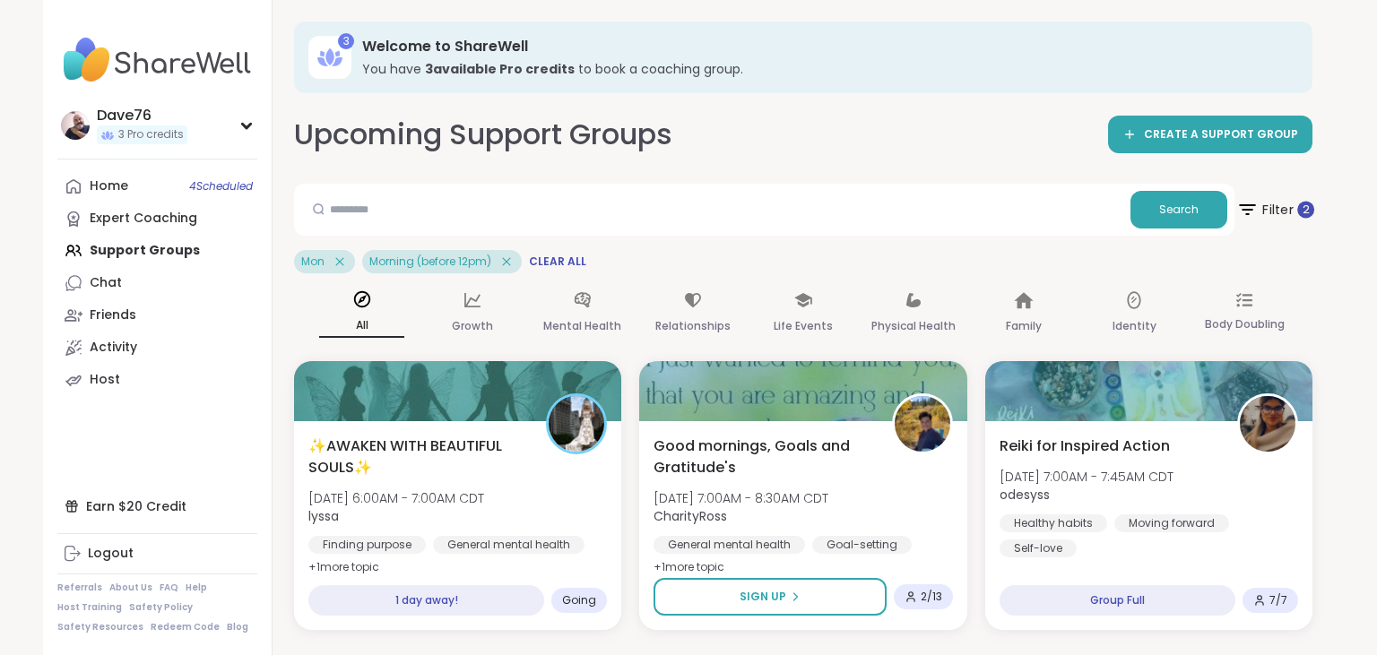
click at [1277, 206] on span "Filter 2" at bounding box center [1275, 209] width 78 height 45
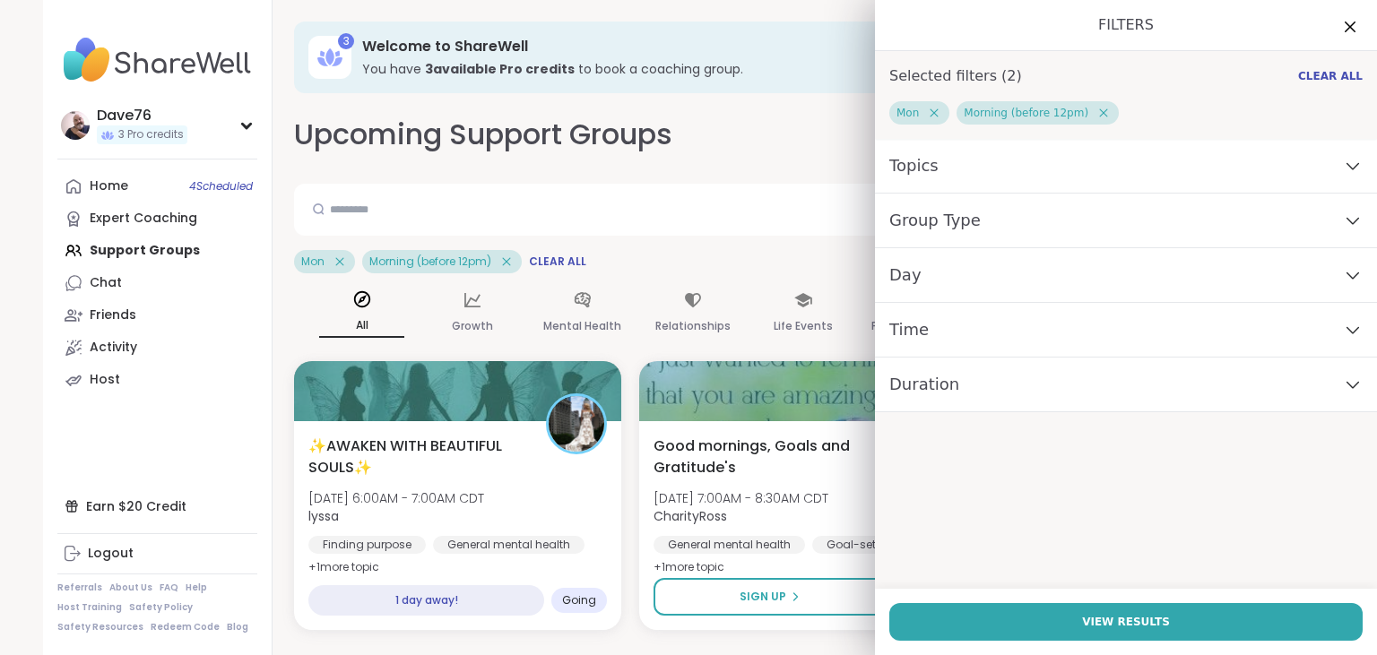
click at [1027, 288] on div "Day" at bounding box center [1126, 275] width 502 height 55
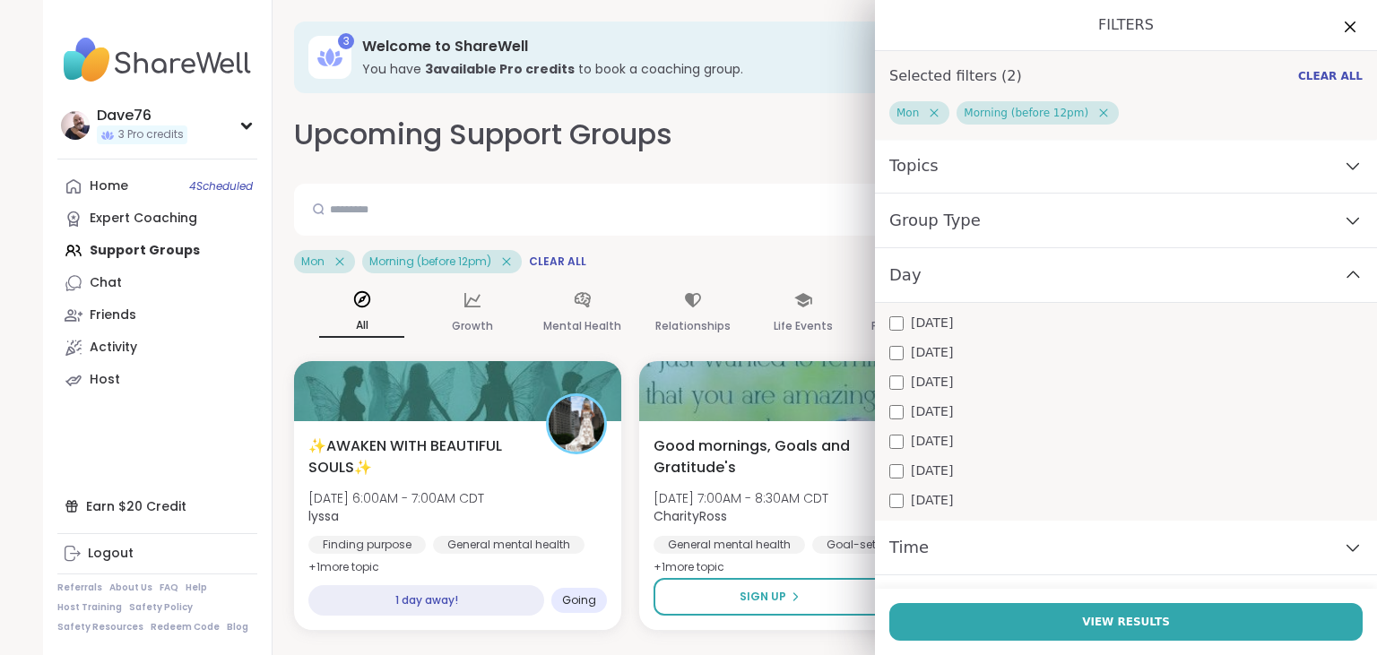
click at [925, 328] on span "[DATE]" at bounding box center [932, 323] width 42 height 19
click at [903, 505] on div "[DATE]" at bounding box center [1125, 500] width 473 height 19
click at [991, 544] on div "Time" at bounding box center [1126, 548] width 502 height 55
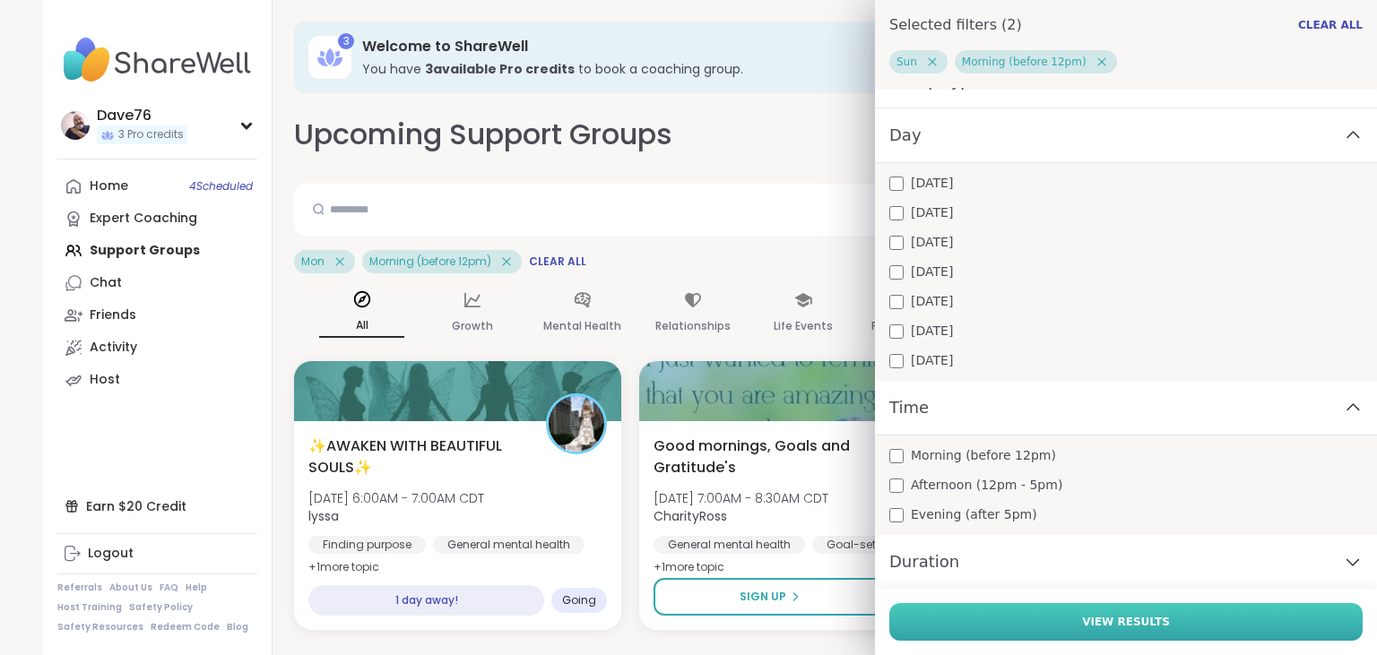
click at [1069, 621] on button "View Results" at bounding box center [1125, 622] width 473 height 38
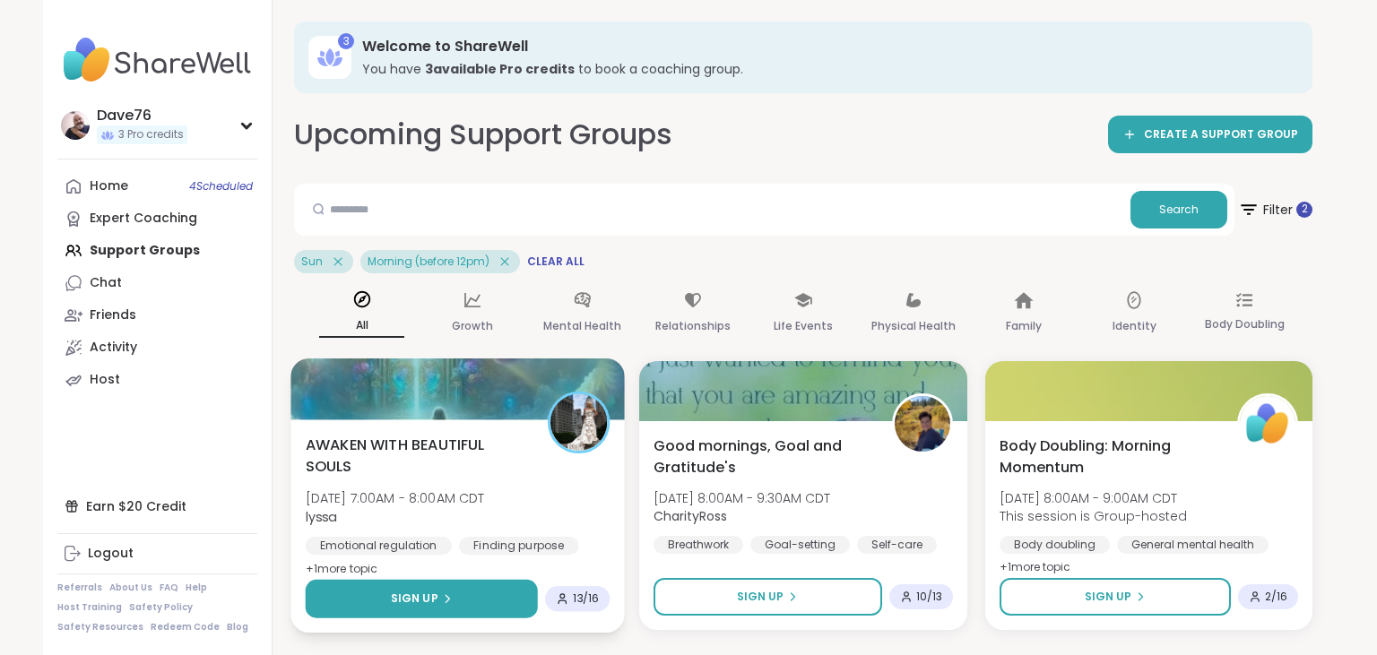
click at [505, 600] on button "Sign Up" at bounding box center [422, 599] width 232 height 39
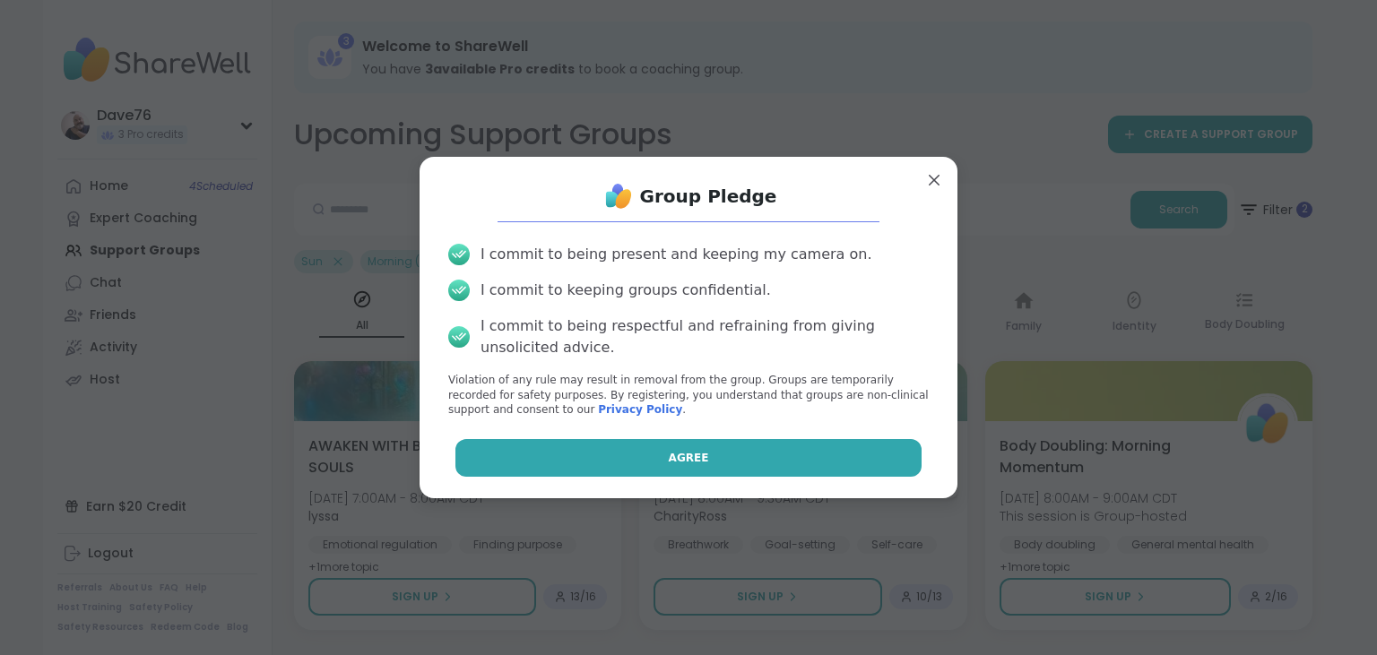
click at [746, 449] on button "Agree" at bounding box center [688, 458] width 467 height 38
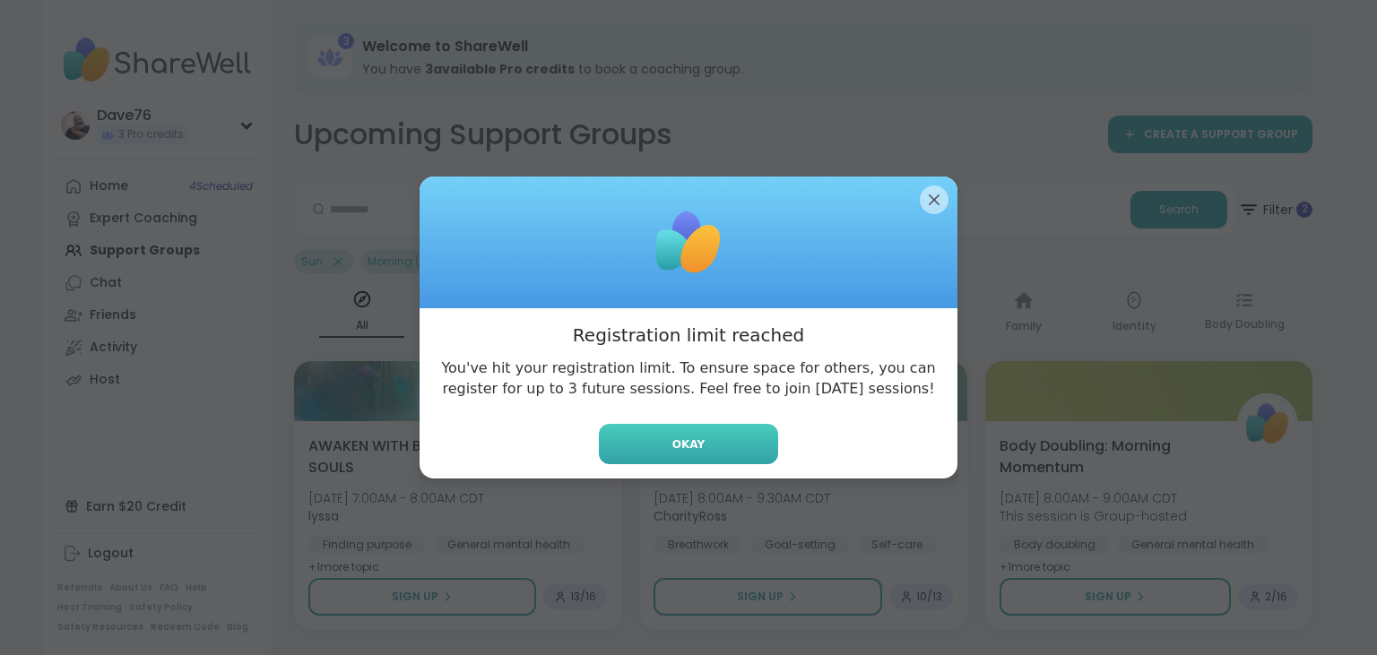
click at [728, 447] on button "Okay" at bounding box center [688, 444] width 179 height 40
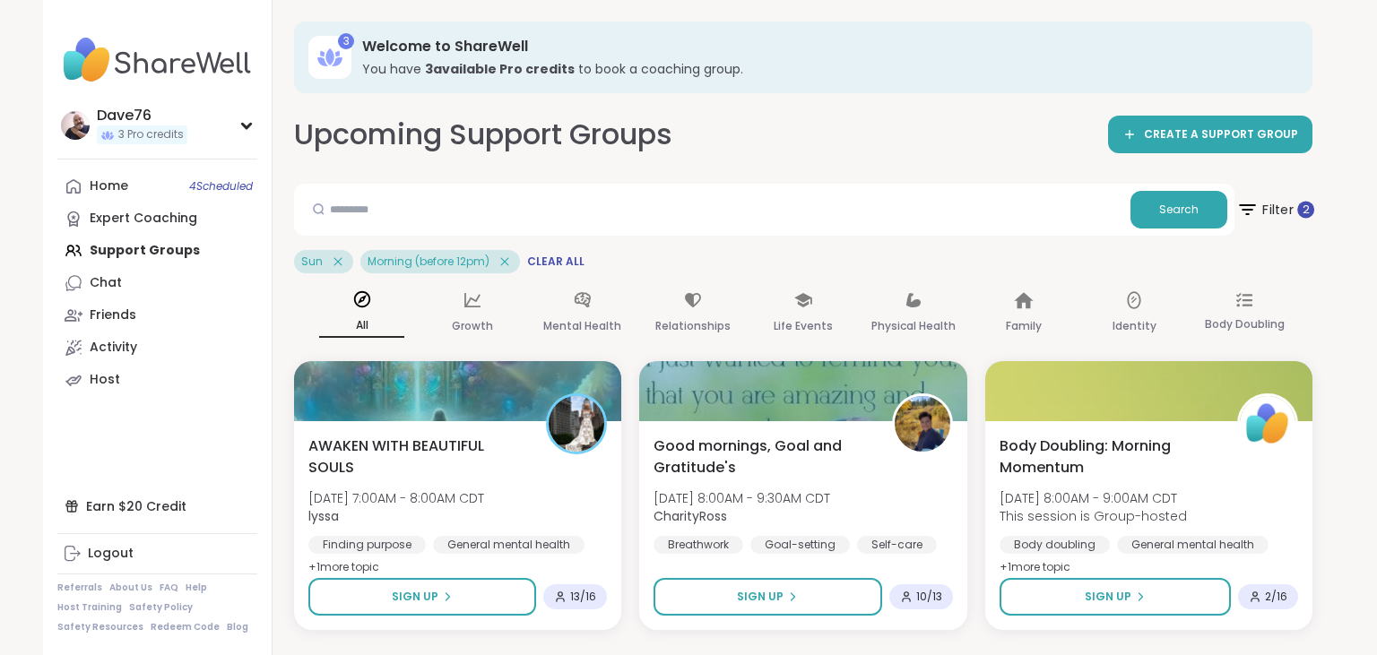
click at [1260, 206] on span "Filter 2" at bounding box center [1275, 209] width 78 height 45
click at [138, 256] on div "Home 4 Scheduled Expert Coaching Support Groups Chat Friends Activity Host" at bounding box center [157, 283] width 200 height 226
click at [109, 173] on link "Home 4 Scheduled" at bounding box center [157, 186] width 200 height 32
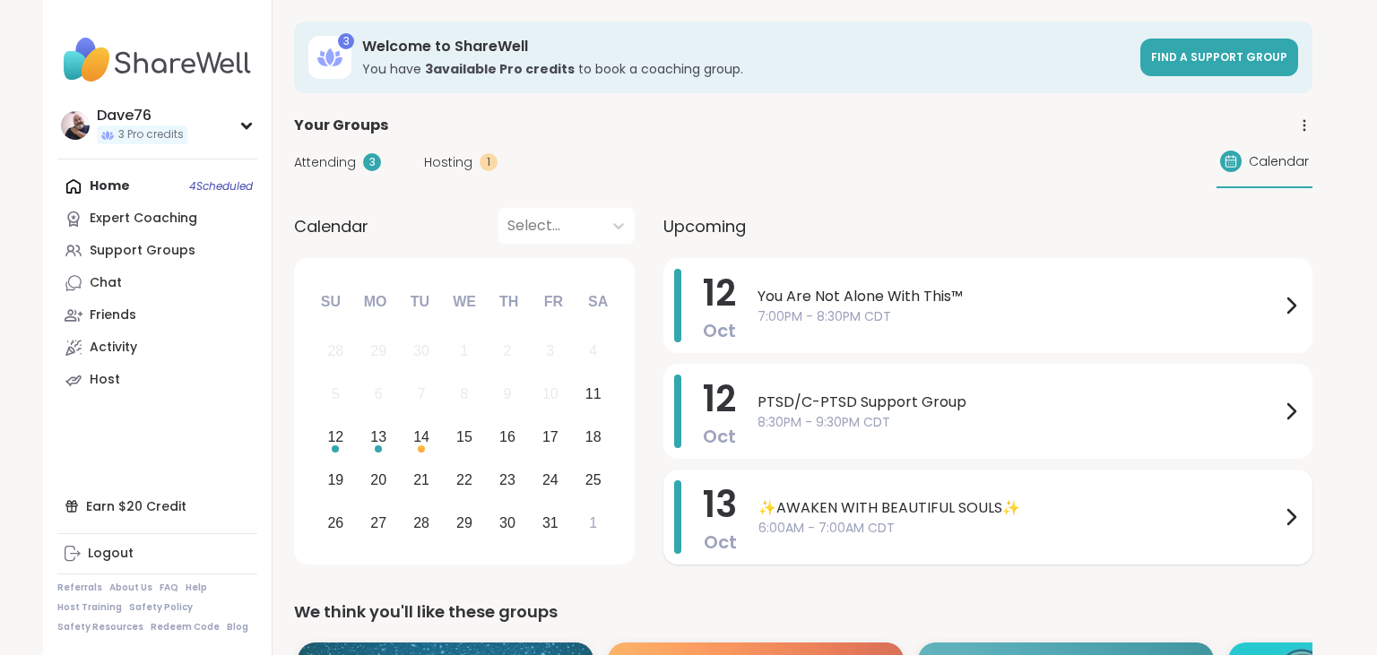
click at [1174, 516] on span "✨AWAKEN WITH BEAUTIFUL SOULS✨" at bounding box center [1019, 508] width 522 height 22
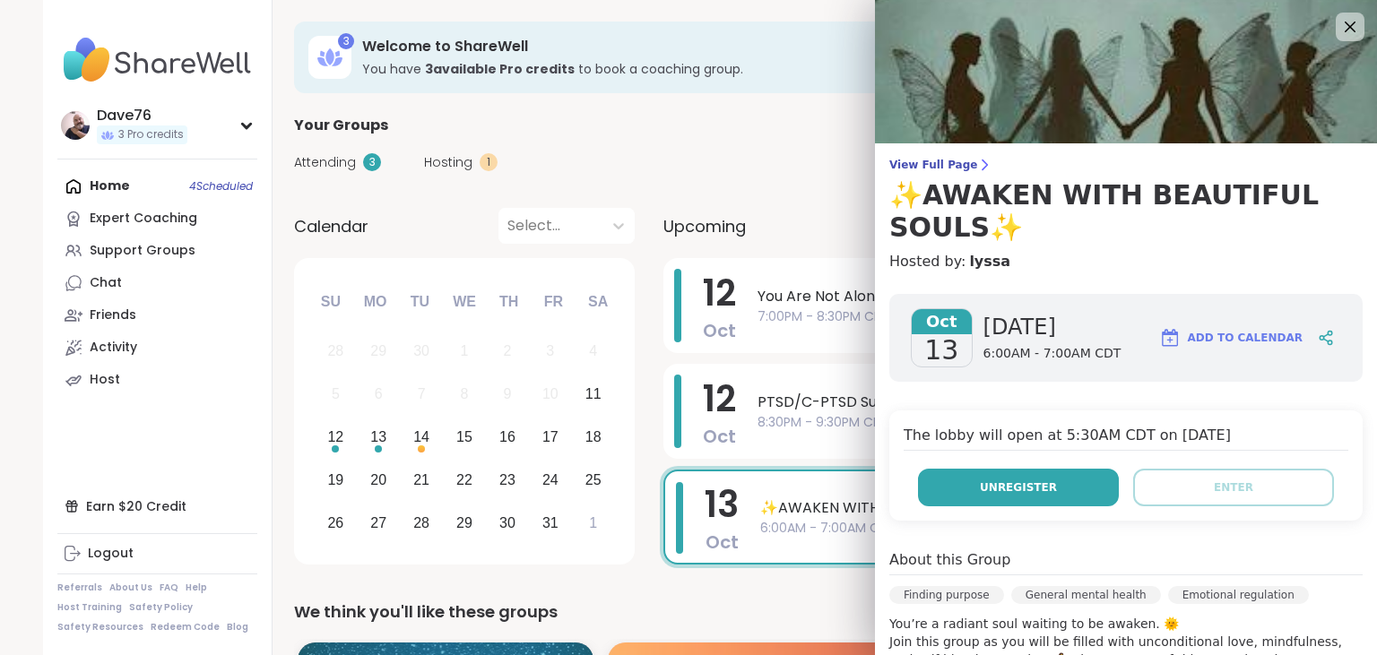
click at [1092, 485] on button "Unregister" at bounding box center [1018, 488] width 201 height 38
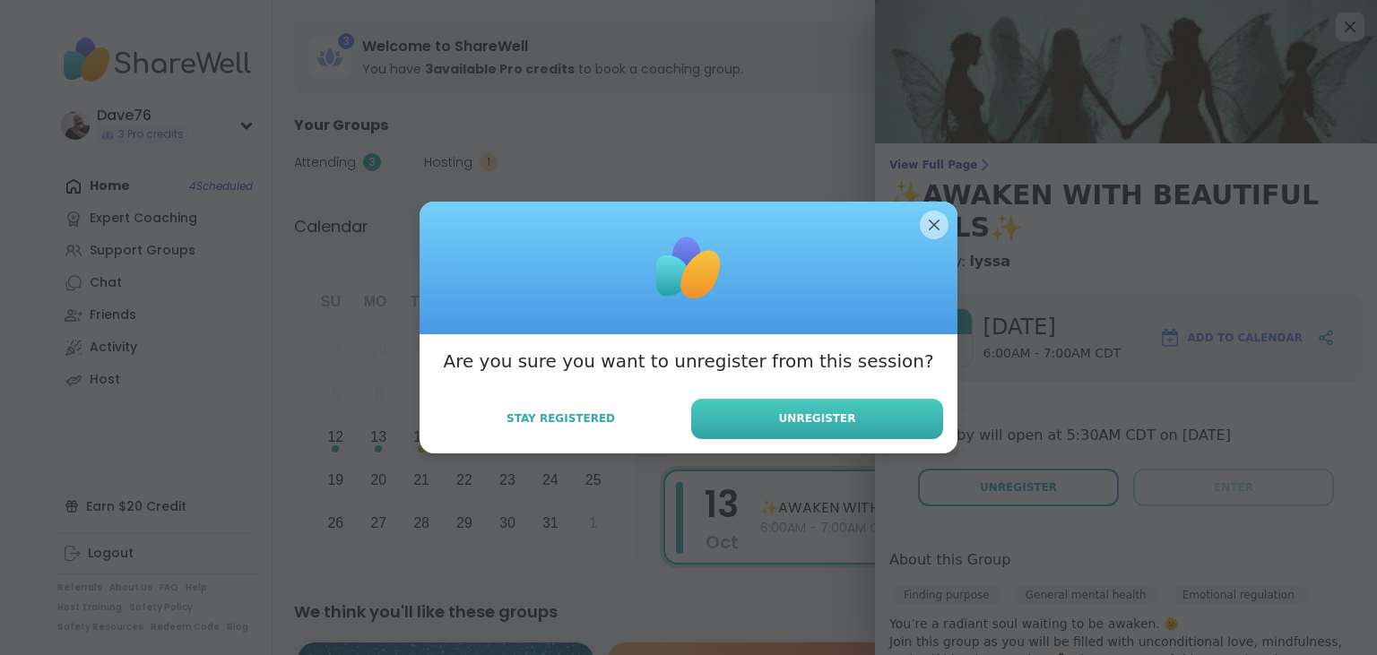
click at [871, 413] on button "Unregister" at bounding box center [817, 419] width 252 height 40
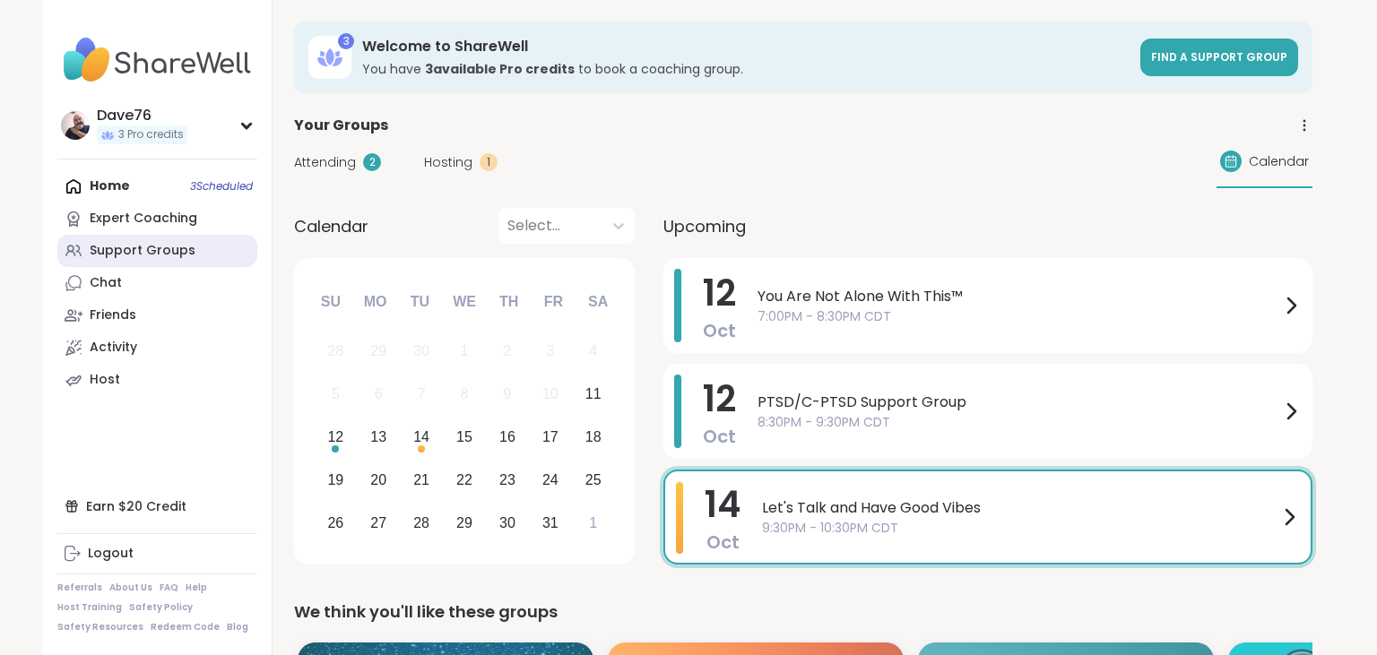
click at [119, 259] on div "Support Groups" at bounding box center [143, 251] width 106 height 18
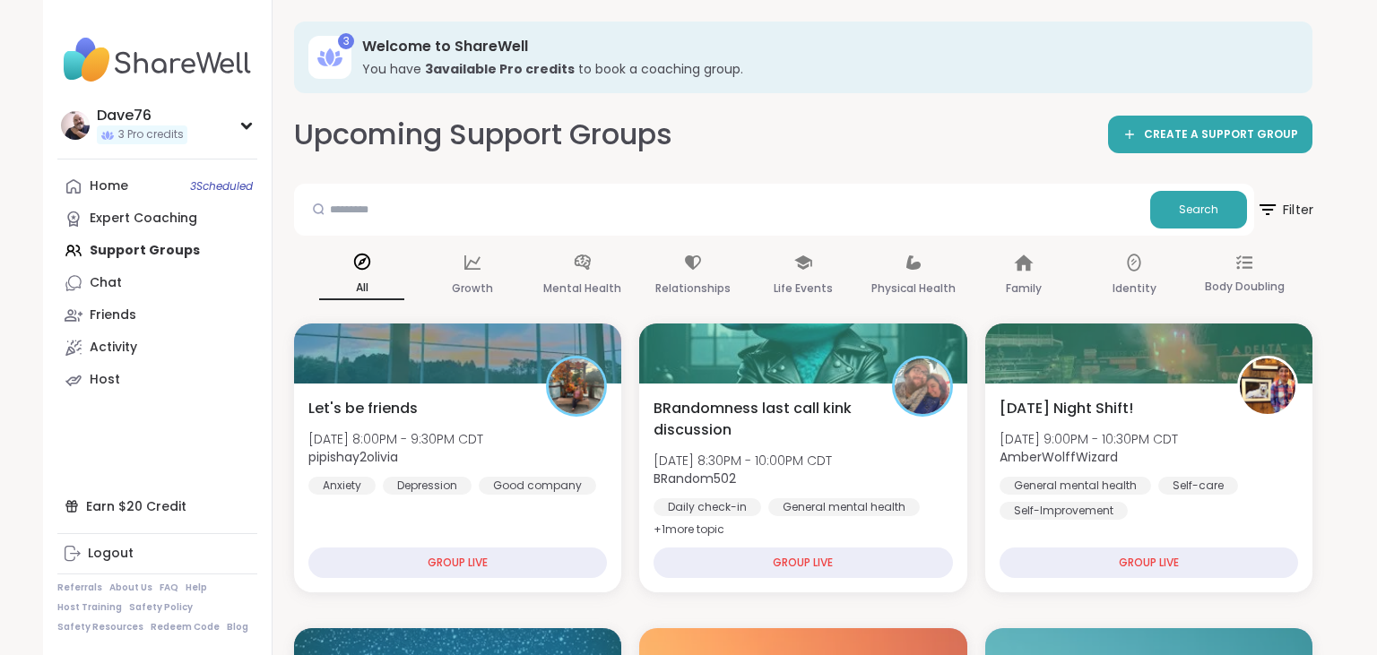
click at [1296, 208] on span "Filter" at bounding box center [1284, 209] width 57 height 45
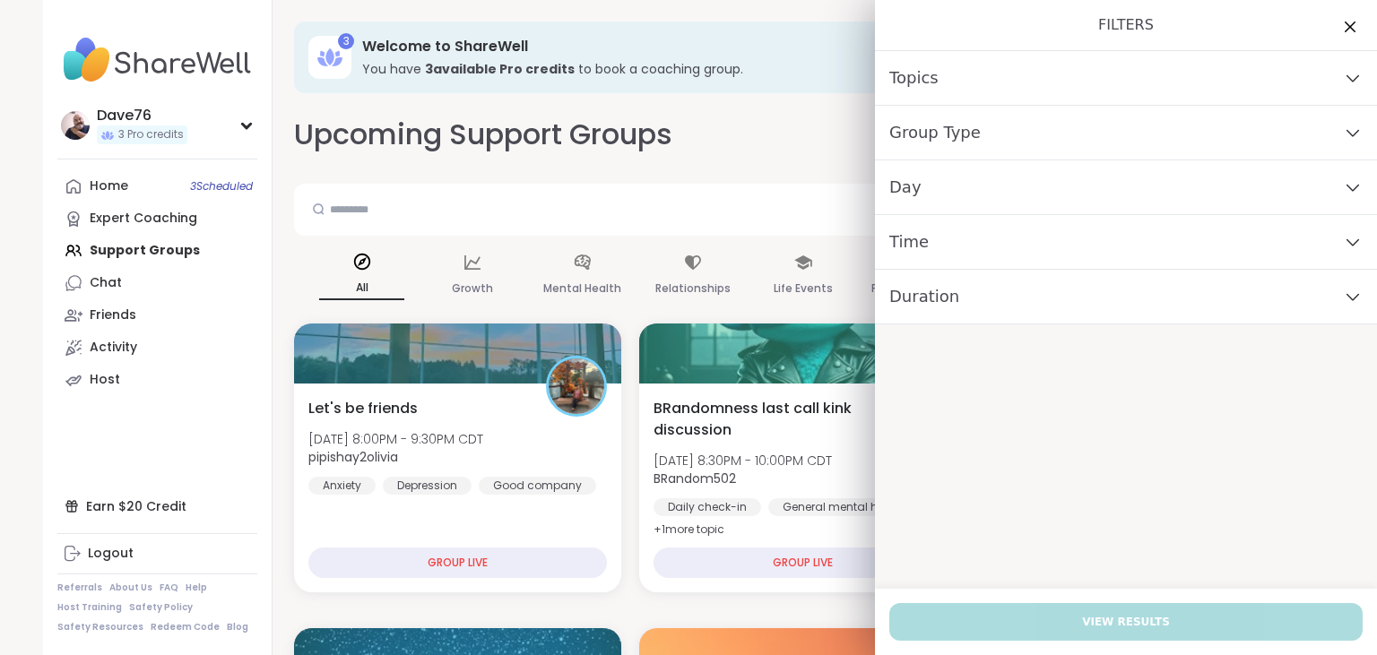
click at [1001, 199] on div "Day" at bounding box center [1126, 187] width 502 height 55
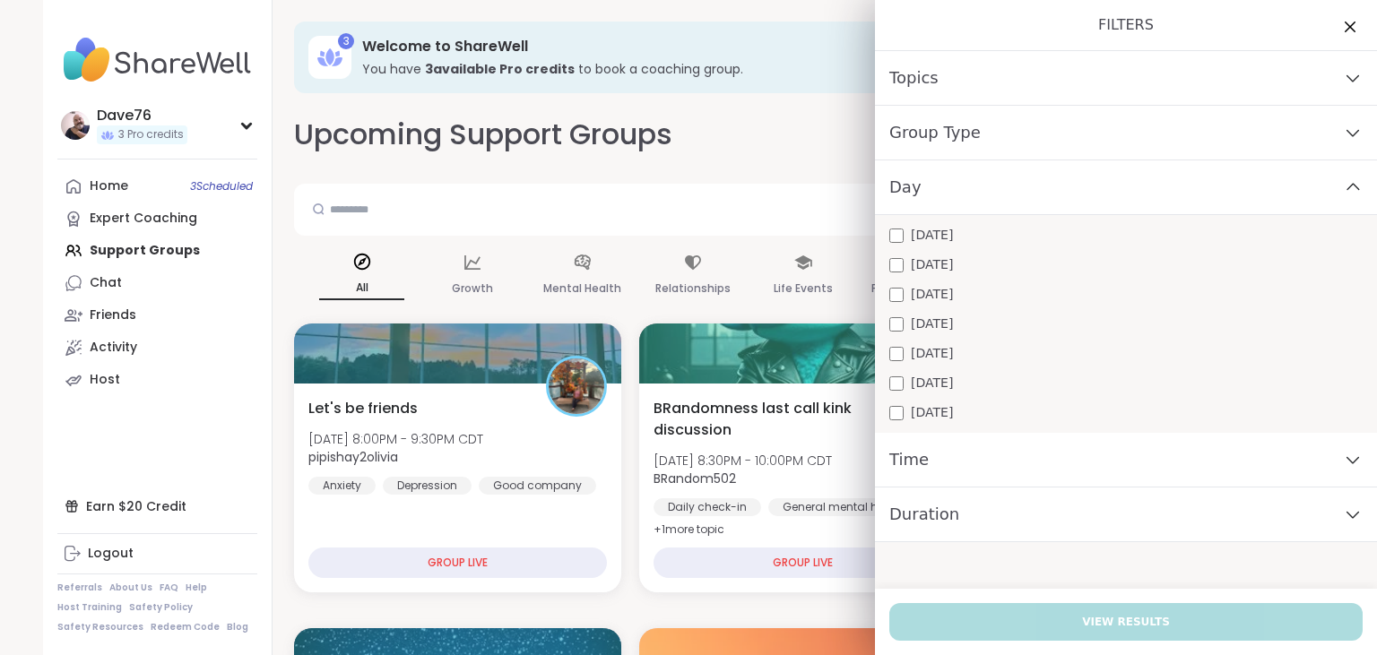
click at [934, 237] on span "[DATE]" at bounding box center [932, 235] width 42 height 19
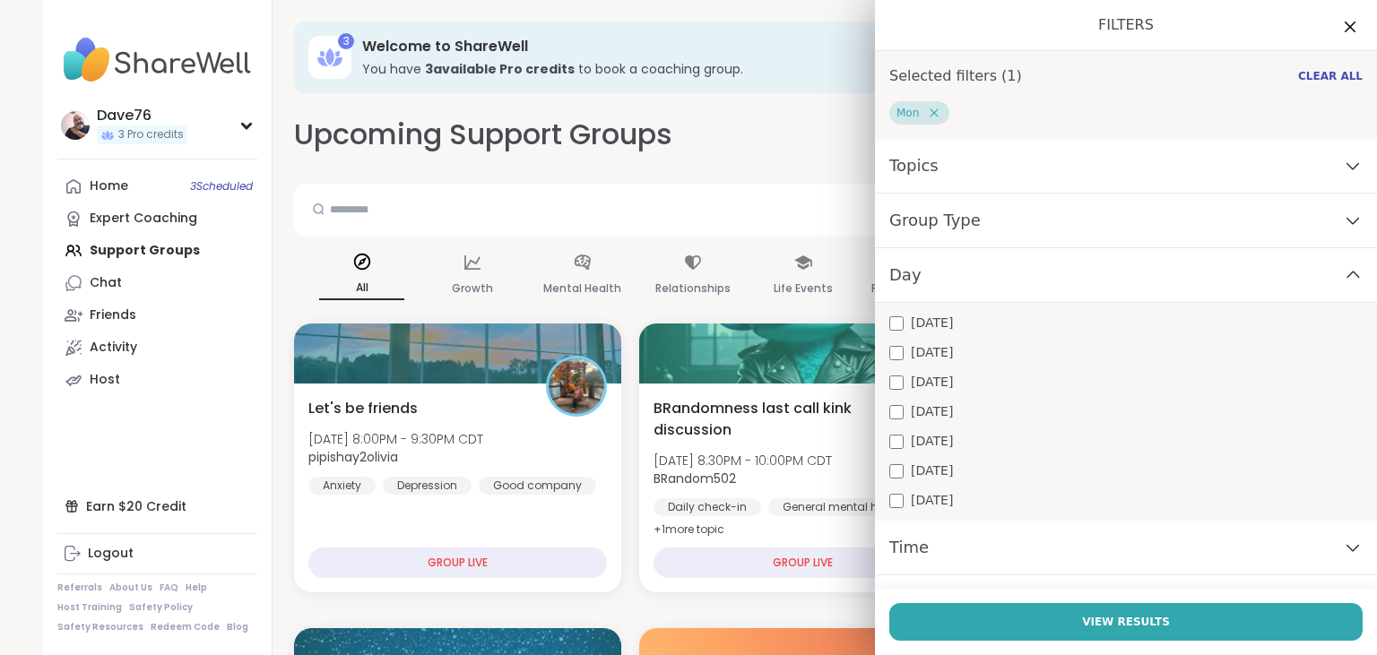
click at [1066, 543] on div "Time" at bounding box center [1126, 548] width 502 height 55
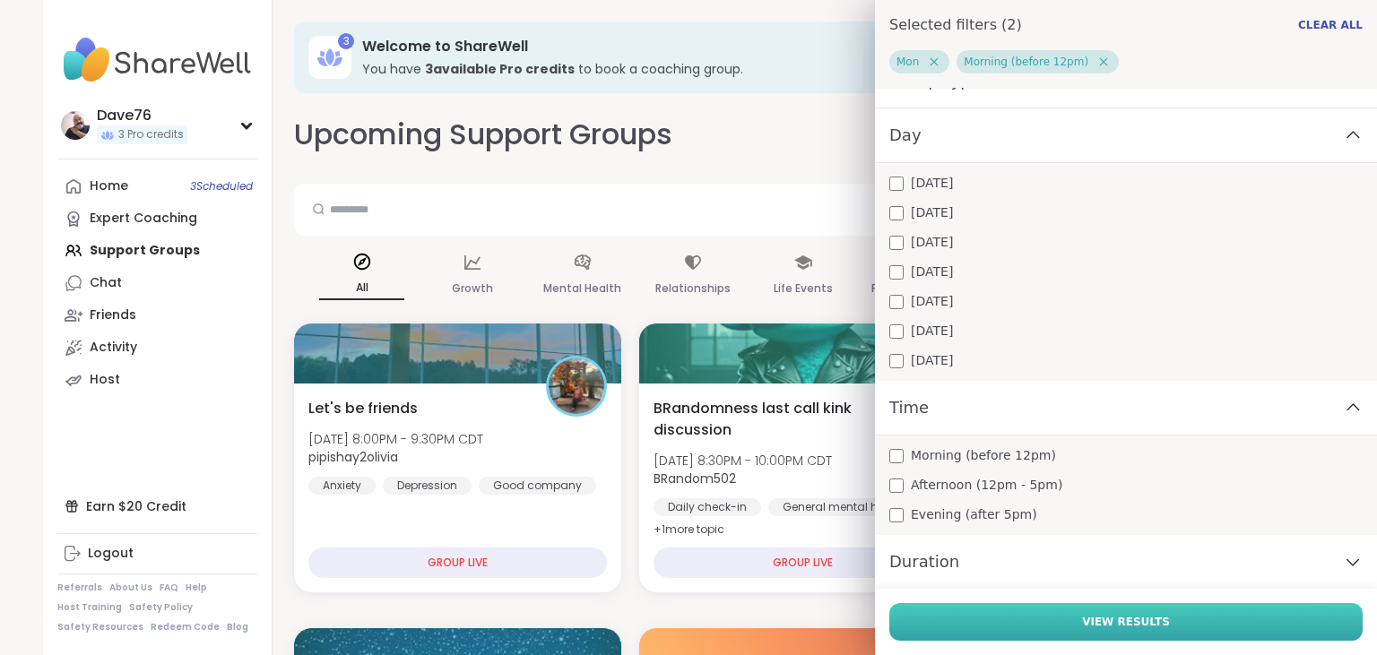
click at [1127, 619] on span "View Results" at bounding box center [1126, 622] width 88 height 16
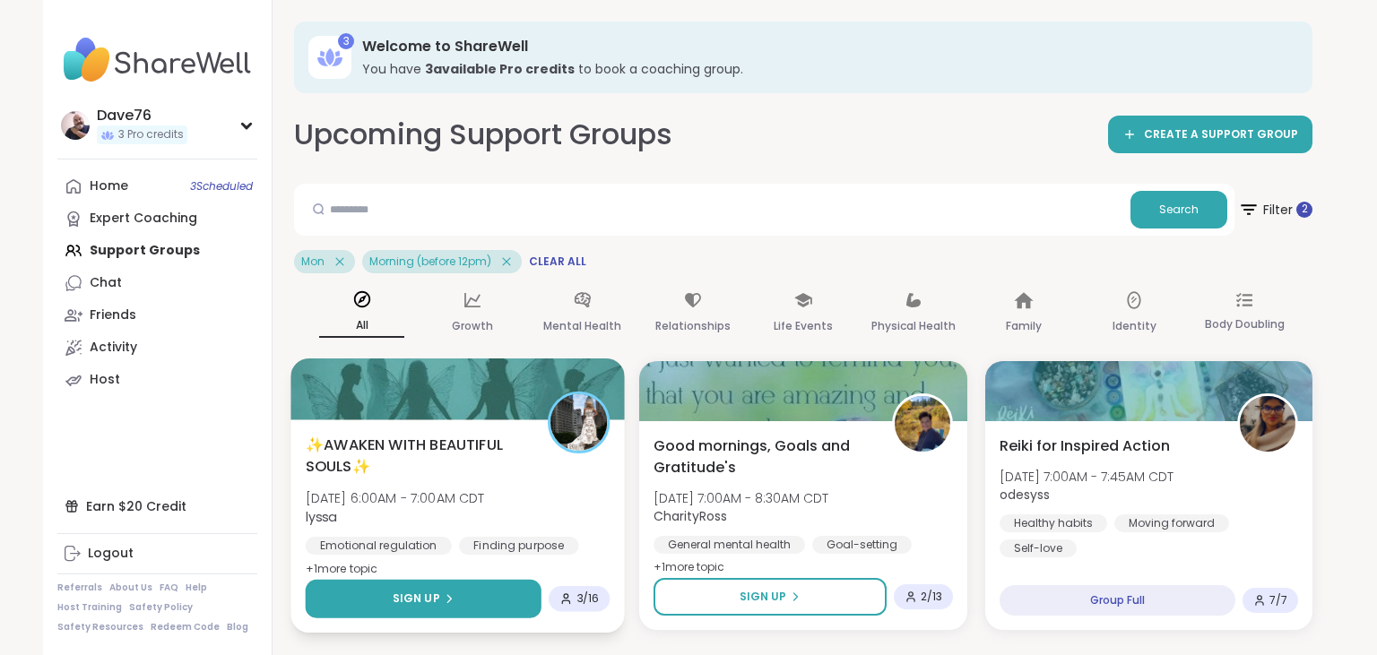
click at [428, 590] on button "Sign Up" at bounding box center [424, 599] width 236 height 39
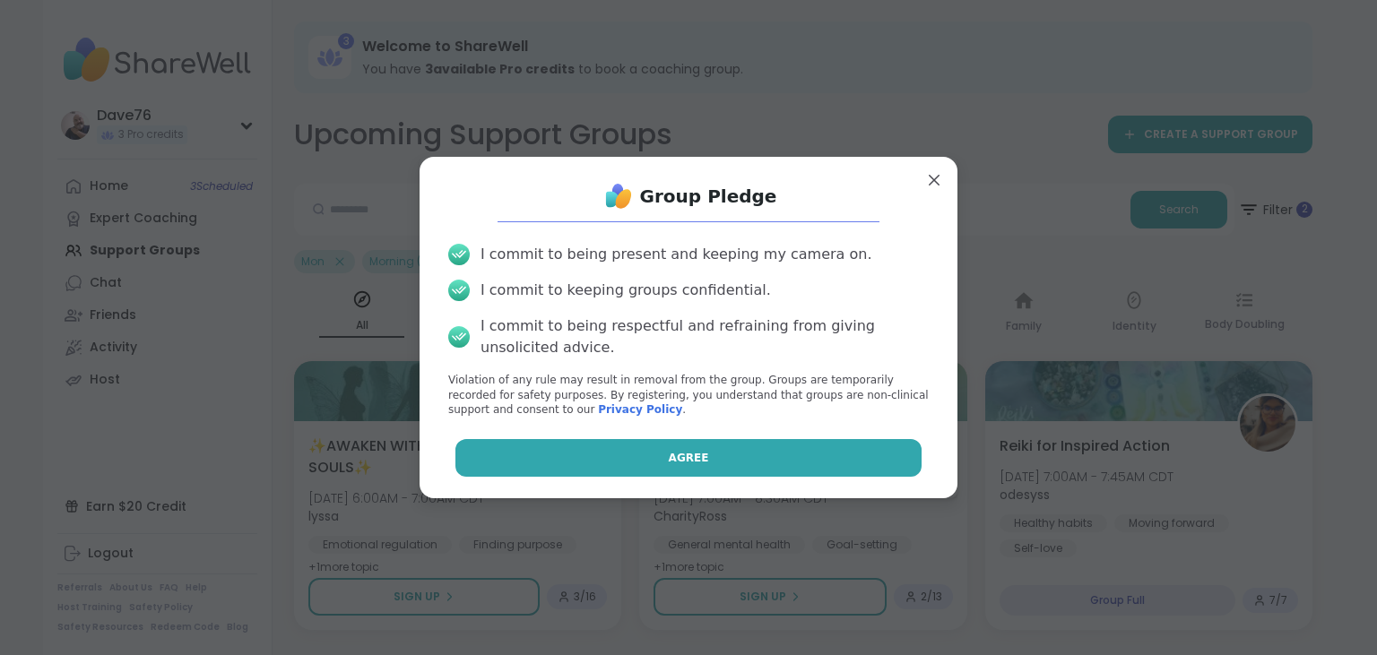
click at [799, 465] on button "Agree" at bounding box center [688, 458] width 467 height 38
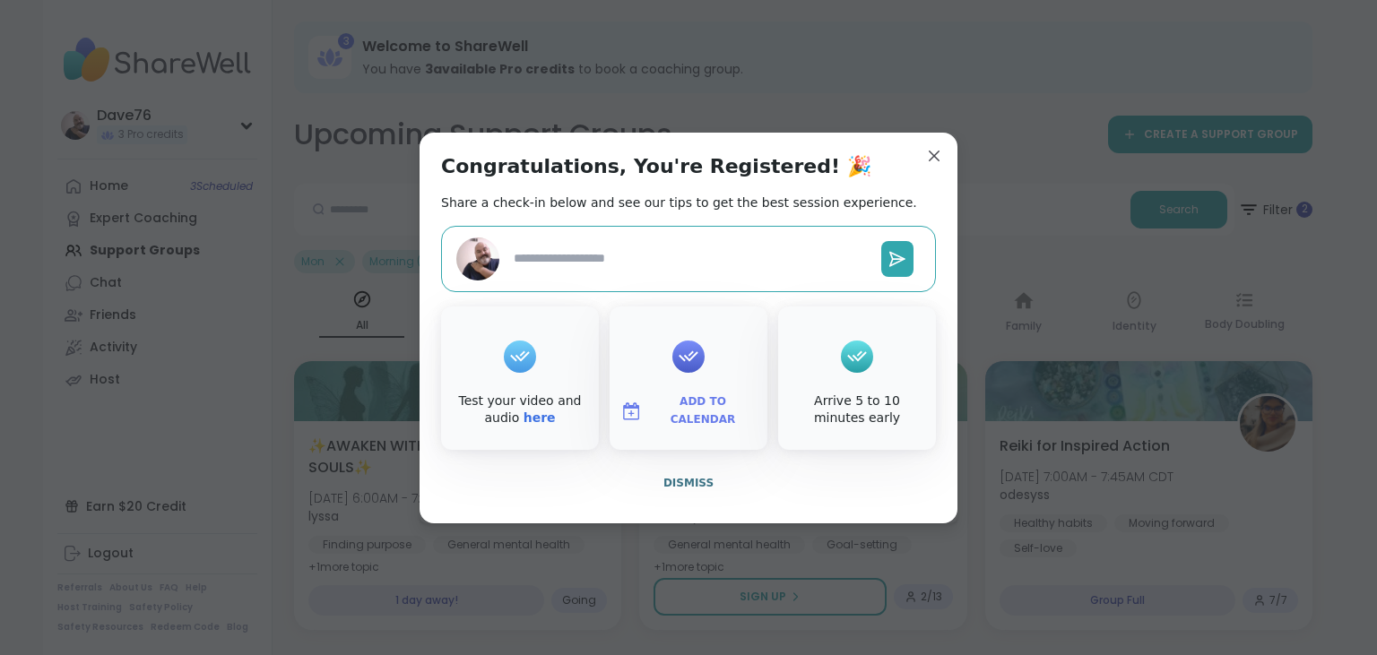
type textarea "*"
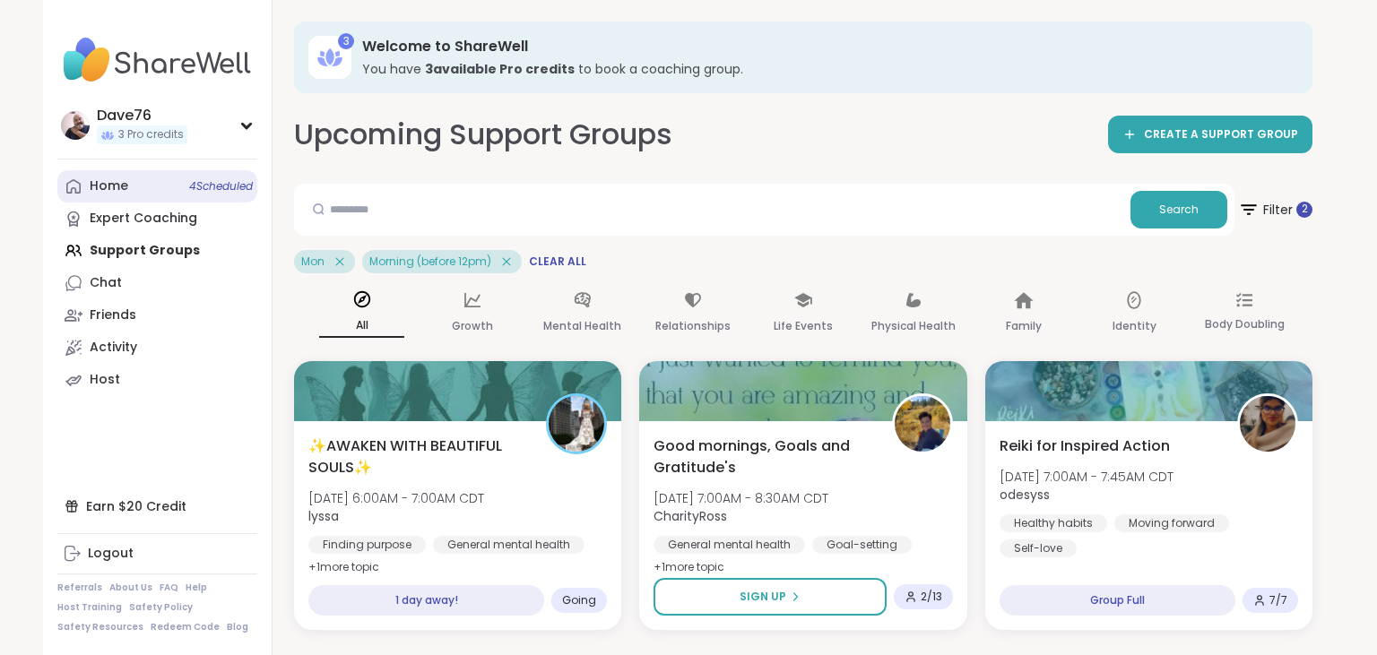
click at [110, 186] on div "Home 4 Scheduled" at bounding box center [109, 186] width 39 height 18
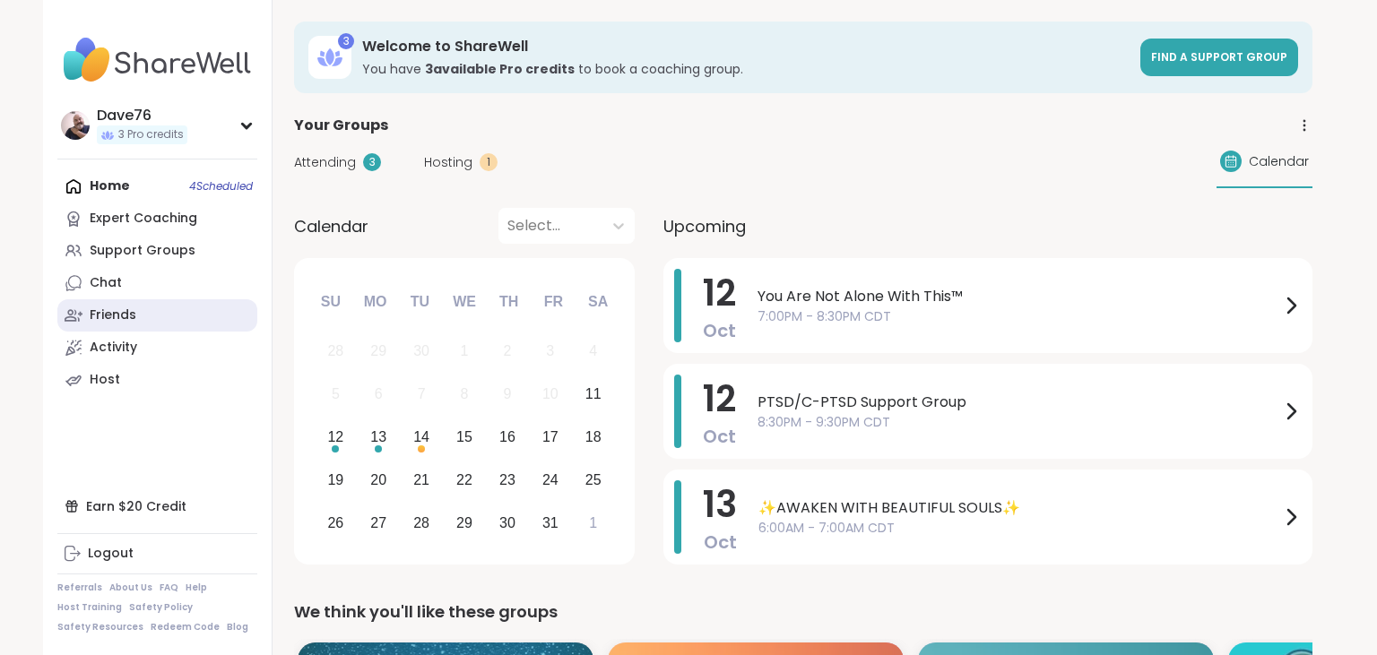
click at [153, 312] on link "Friends" at bounding box center [157, 315] width 200 height 32
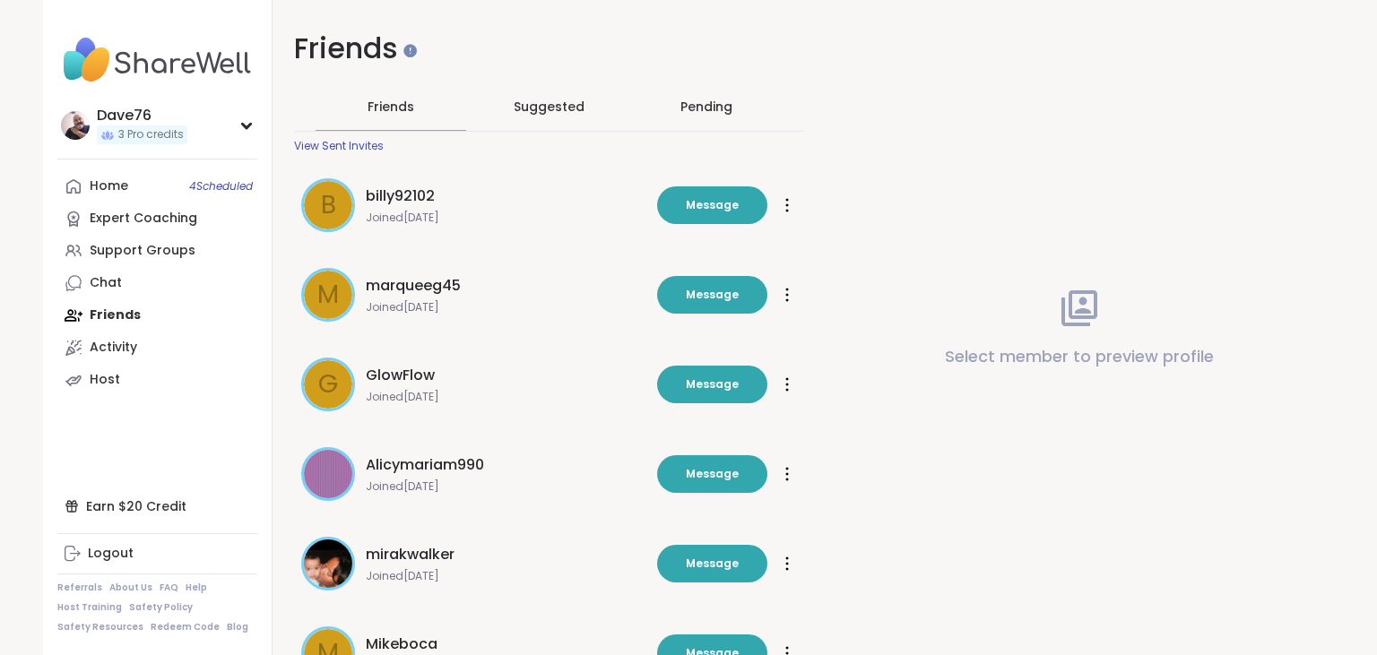
click at [697, 112] on div "Pending" at bounding box center [706, 107] width 52 height 18
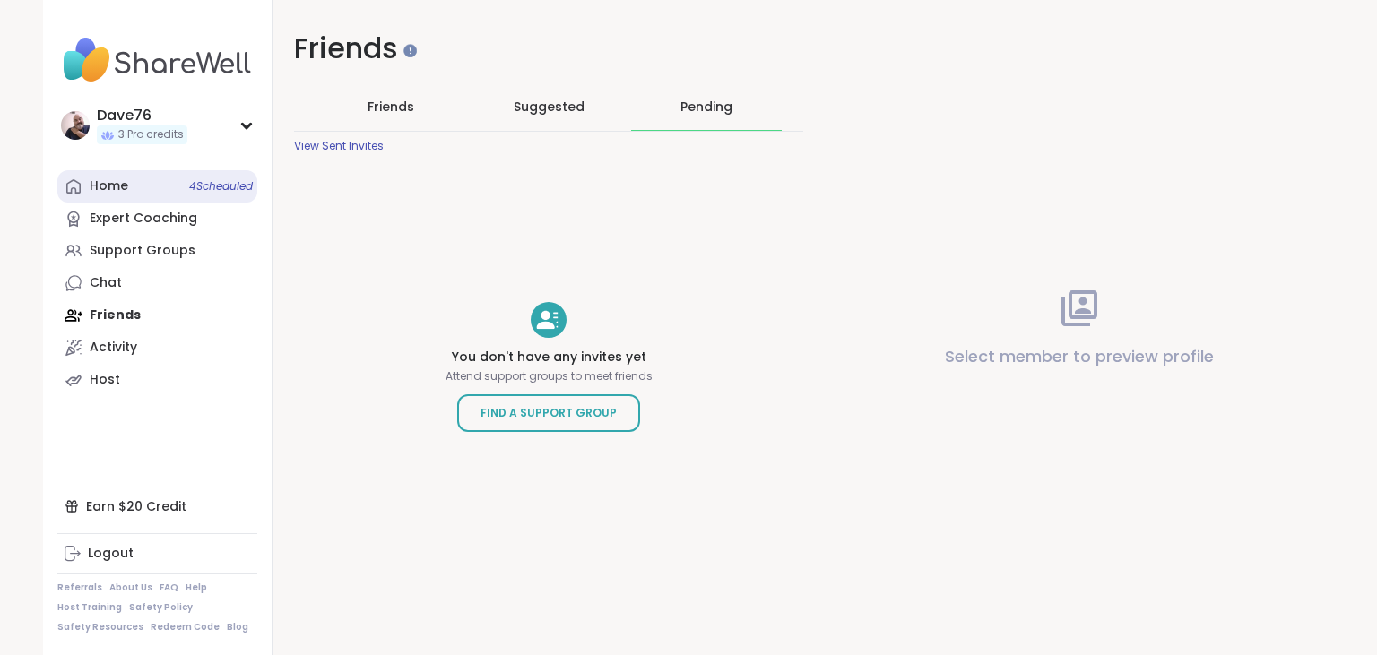
click at [101, 177] on div "Home 4 Scheduled" at bounding box center [109, 186] width 39 height 18
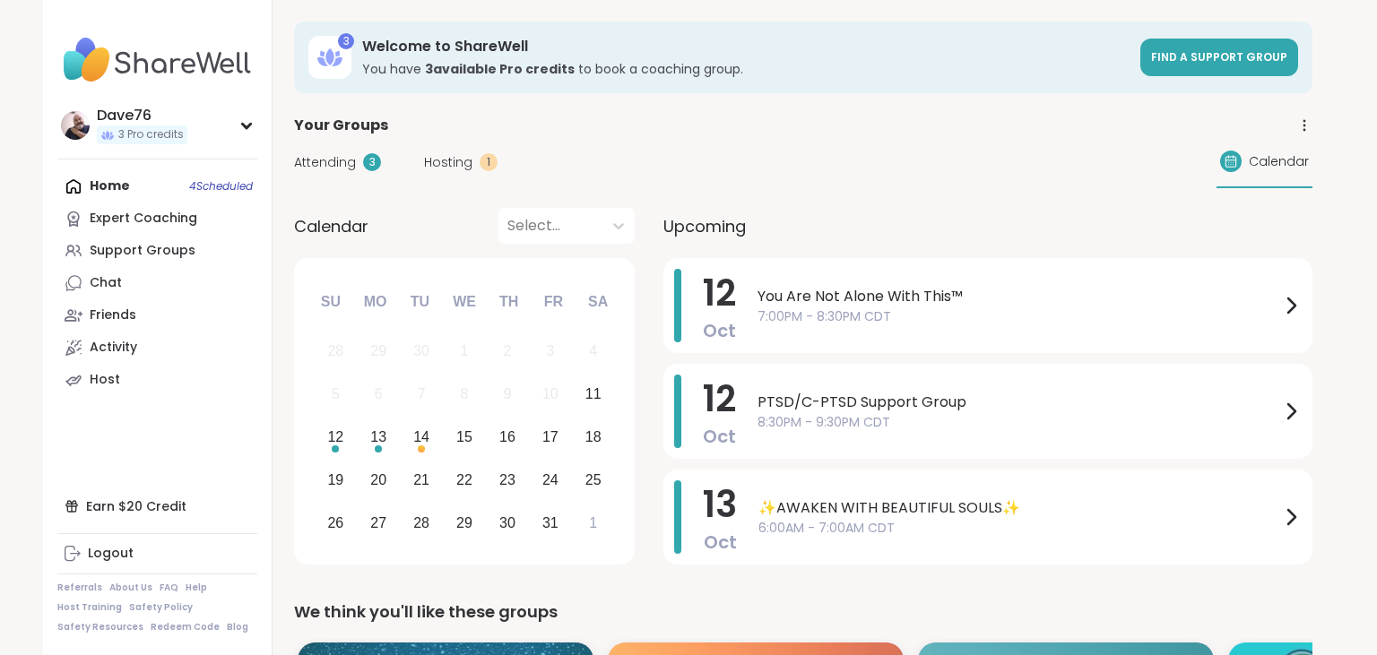
click at [447, 165] on span "Hosting" at bounding box center [448, 162] width 48 height 19
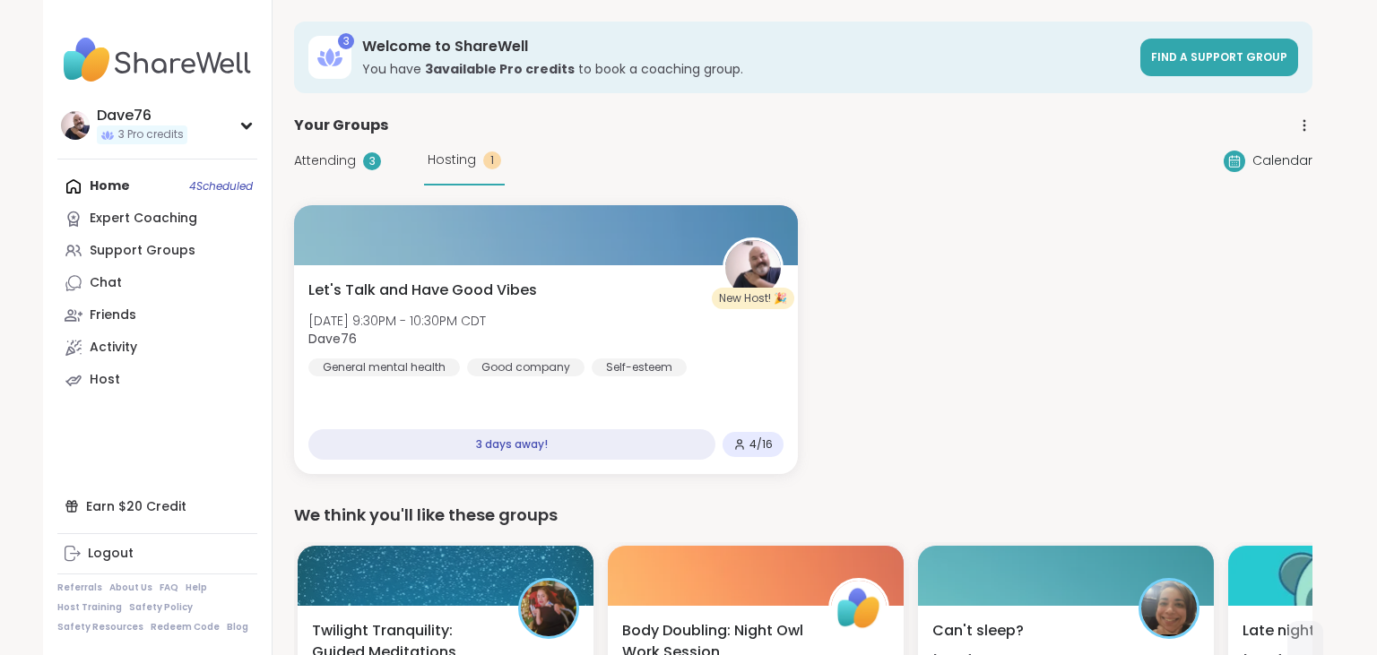
click at [134, 188] on div "Home 4 Scheduled Expert Coaching Support Groups Chat Friends Activity Host" at bounding box center [157, 283] width 200 height 226
